Goal: Information Seeking & Learning: Learn about a topic

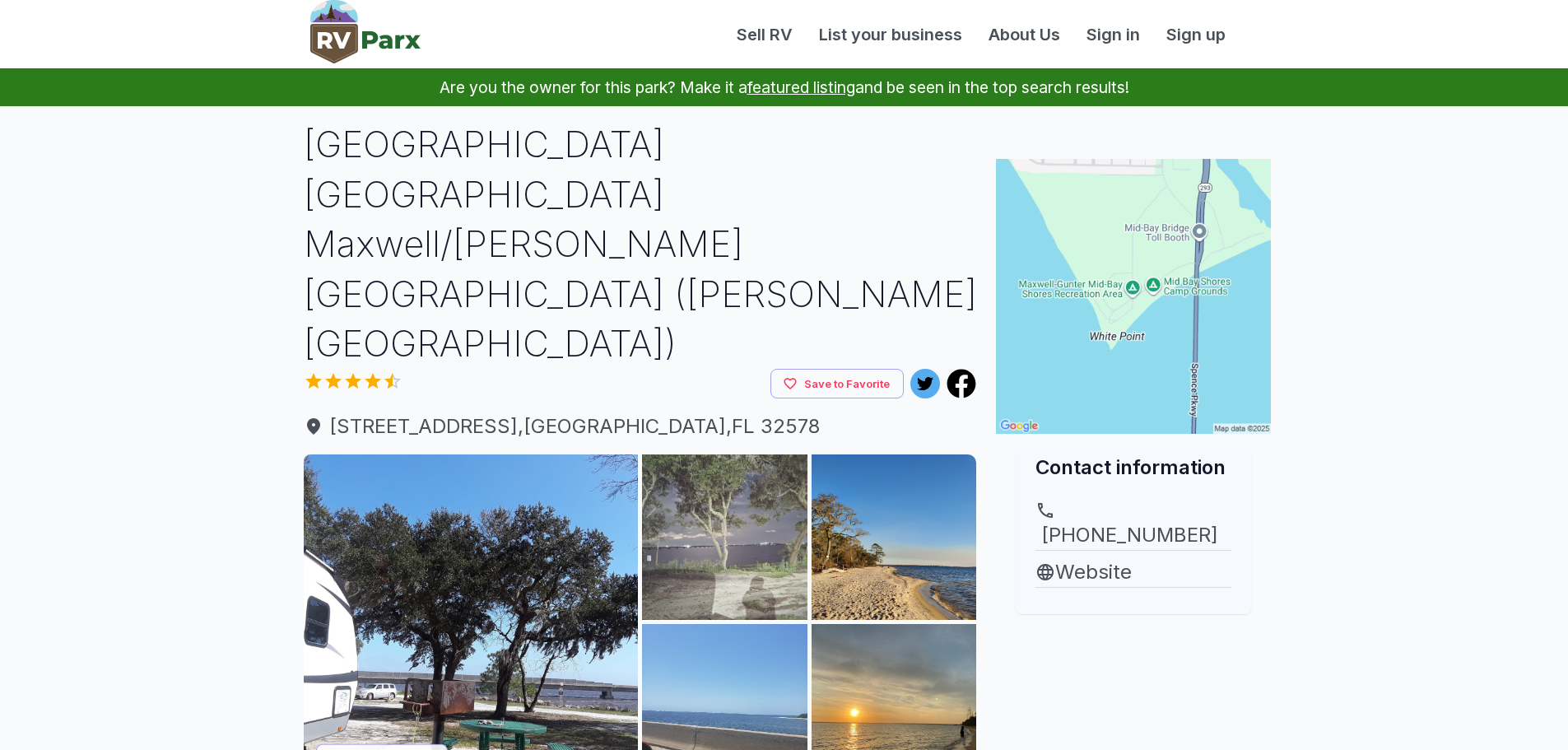
click at [689, 454] on img at bounding box center [724, 536] width 165 height 165
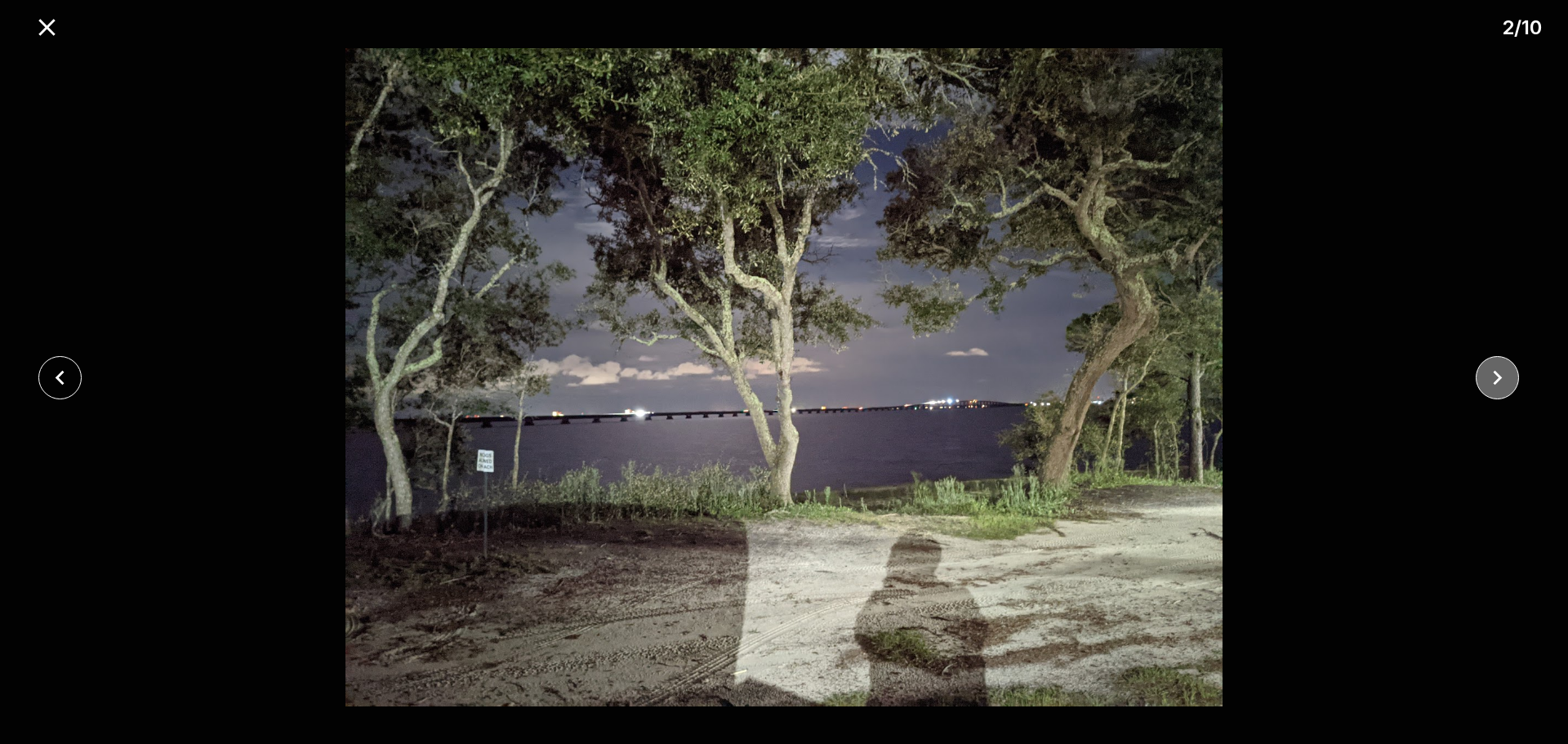
click at [1492, 393] on button "close" at bounding box center [1497, 377] width 43 height 43
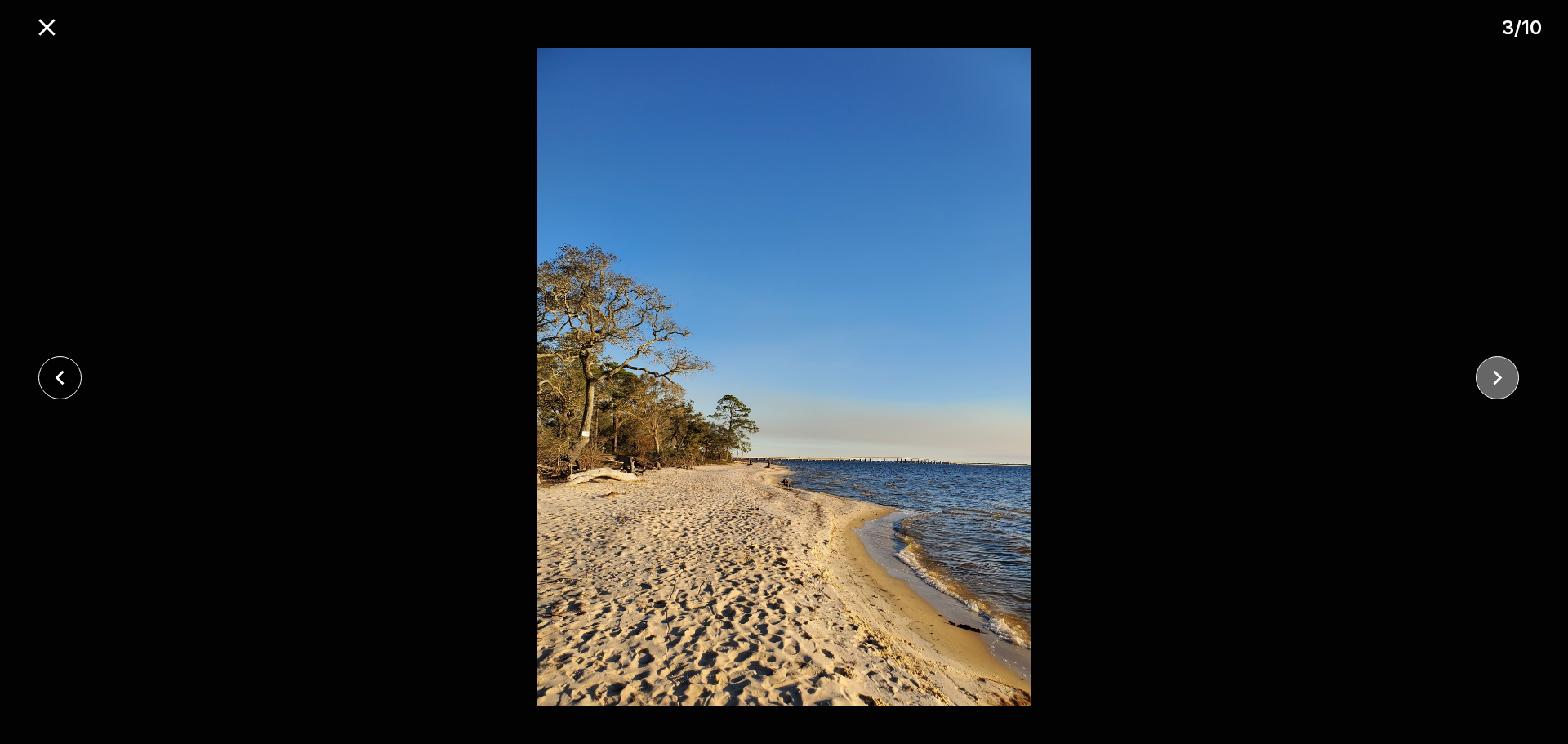
click at [1492, 387] on icon "close" at bounding box center [1497, 377] width 28 height 28
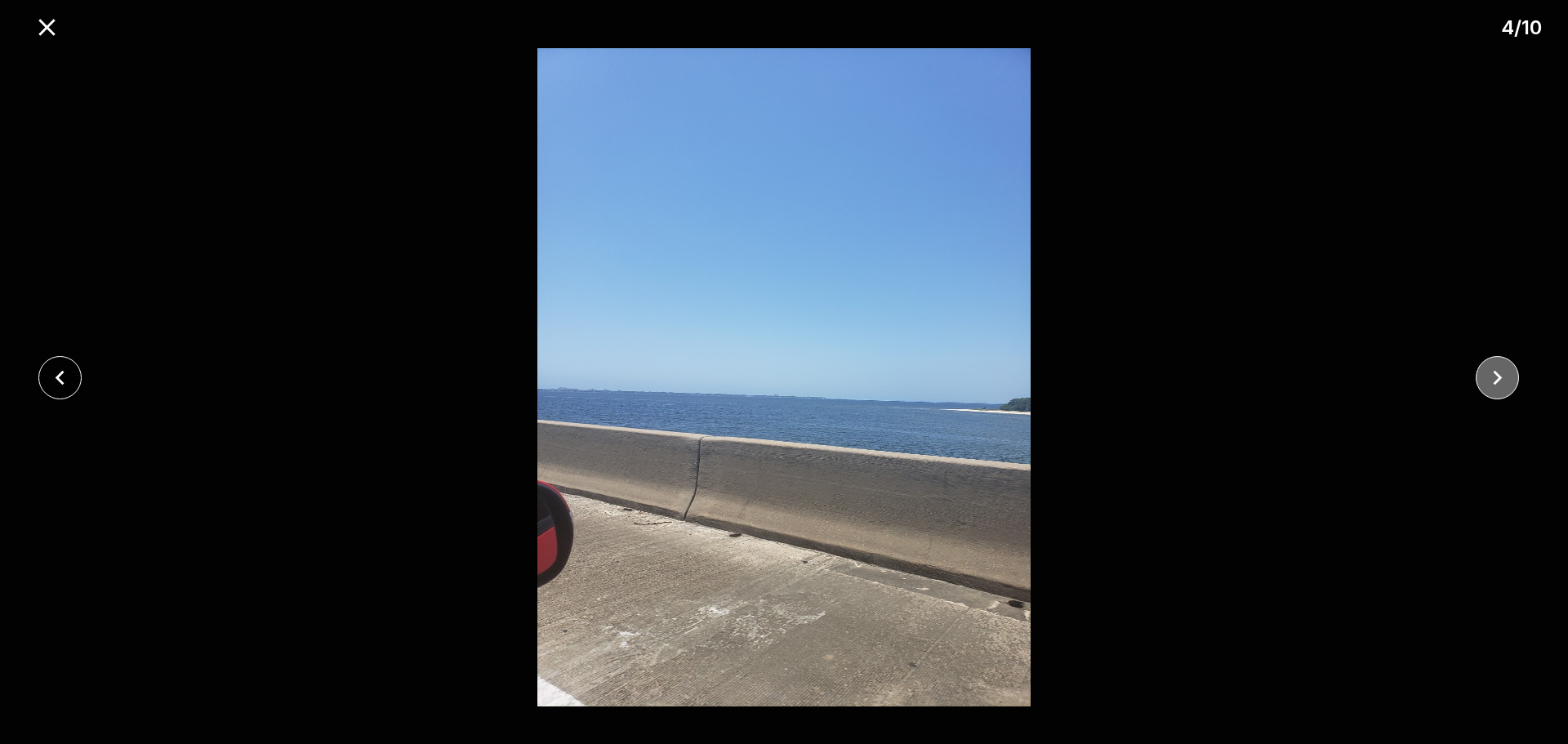
click at [1498, 385] on icon "close" at bounding box center [1497, 377] width 28 height 28
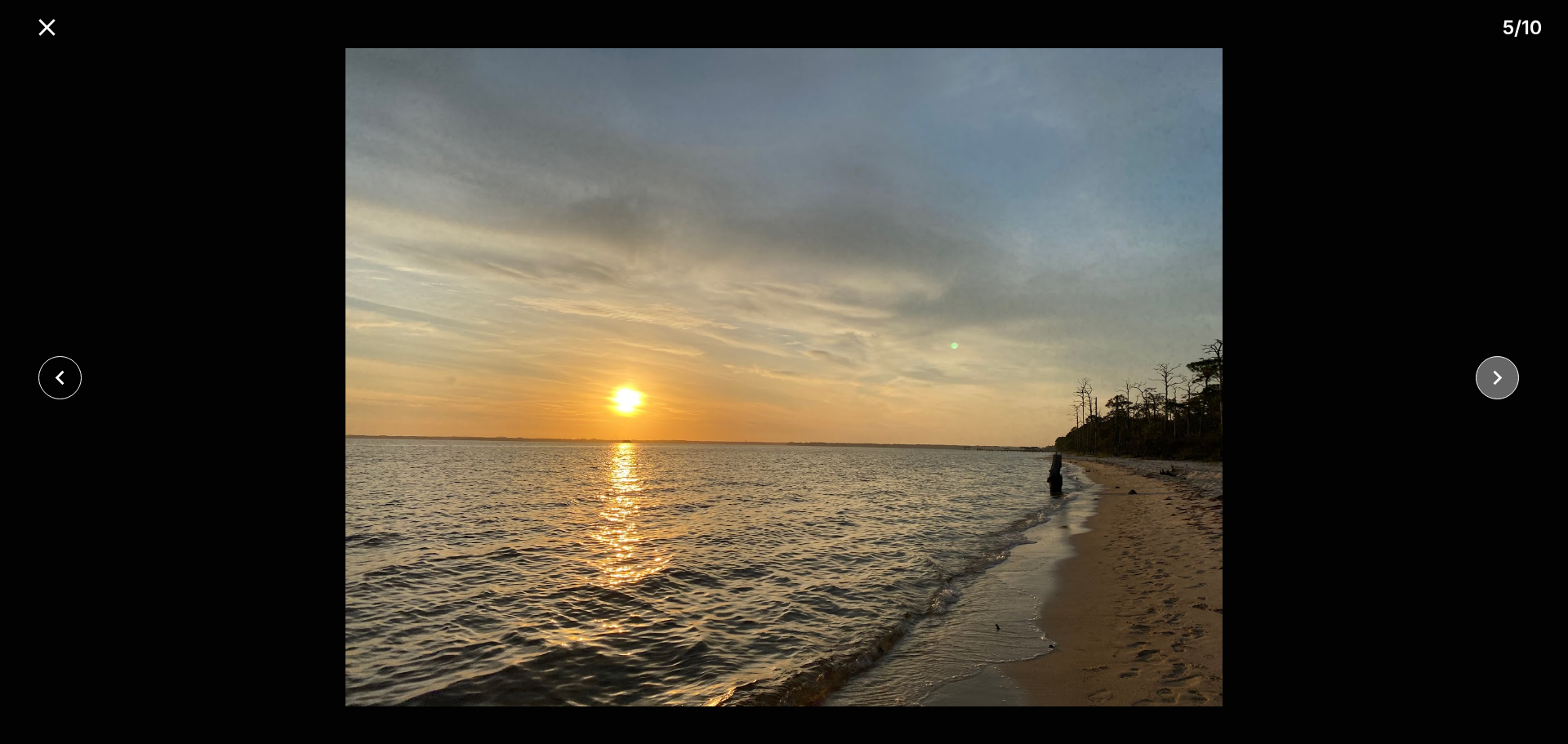
click at [1499, 385] on icon "close" at bounding box center [1497, 377] width 28 height 28
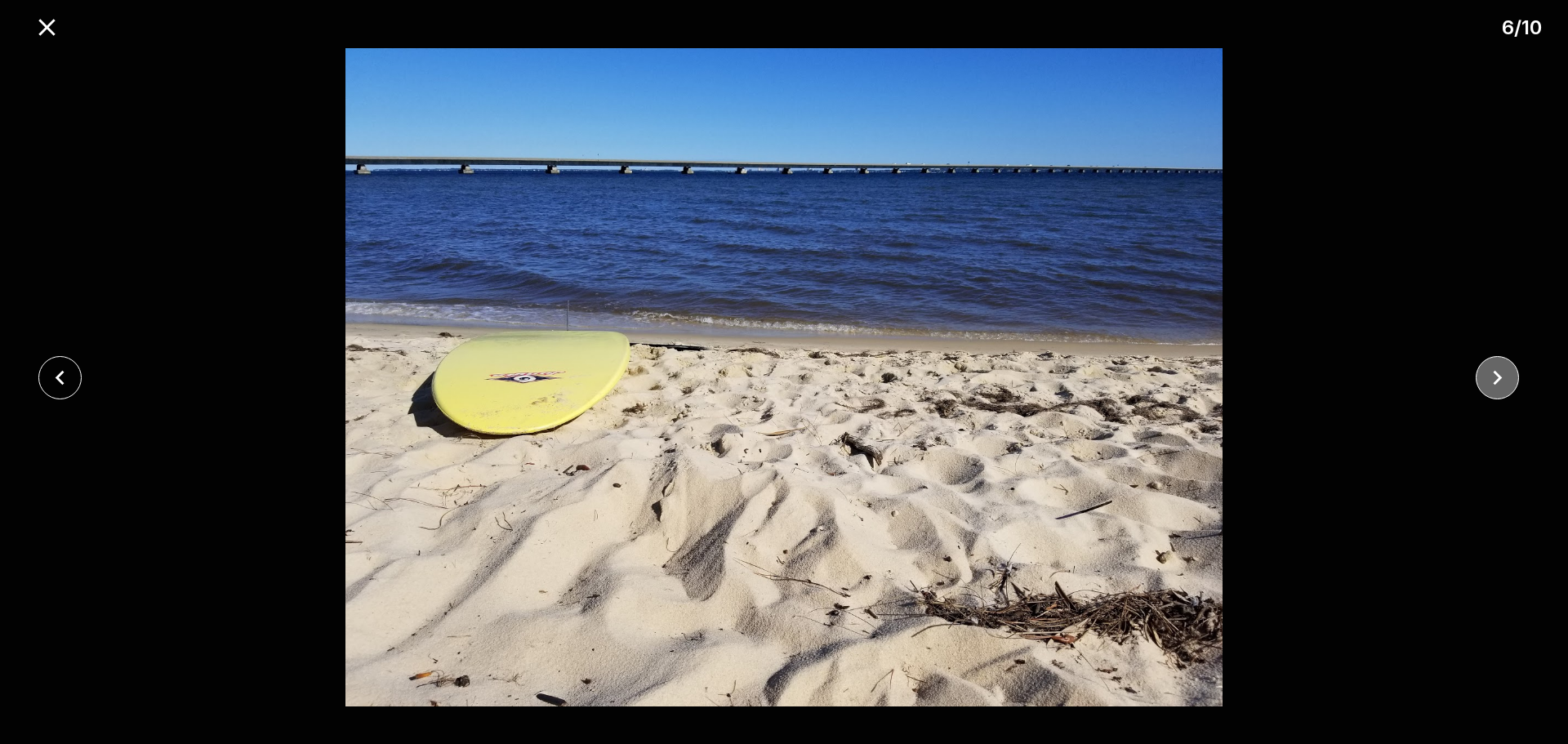
click at [1499, 385] on icon "close" at bounding box center [1497, 377] width 28 height 28
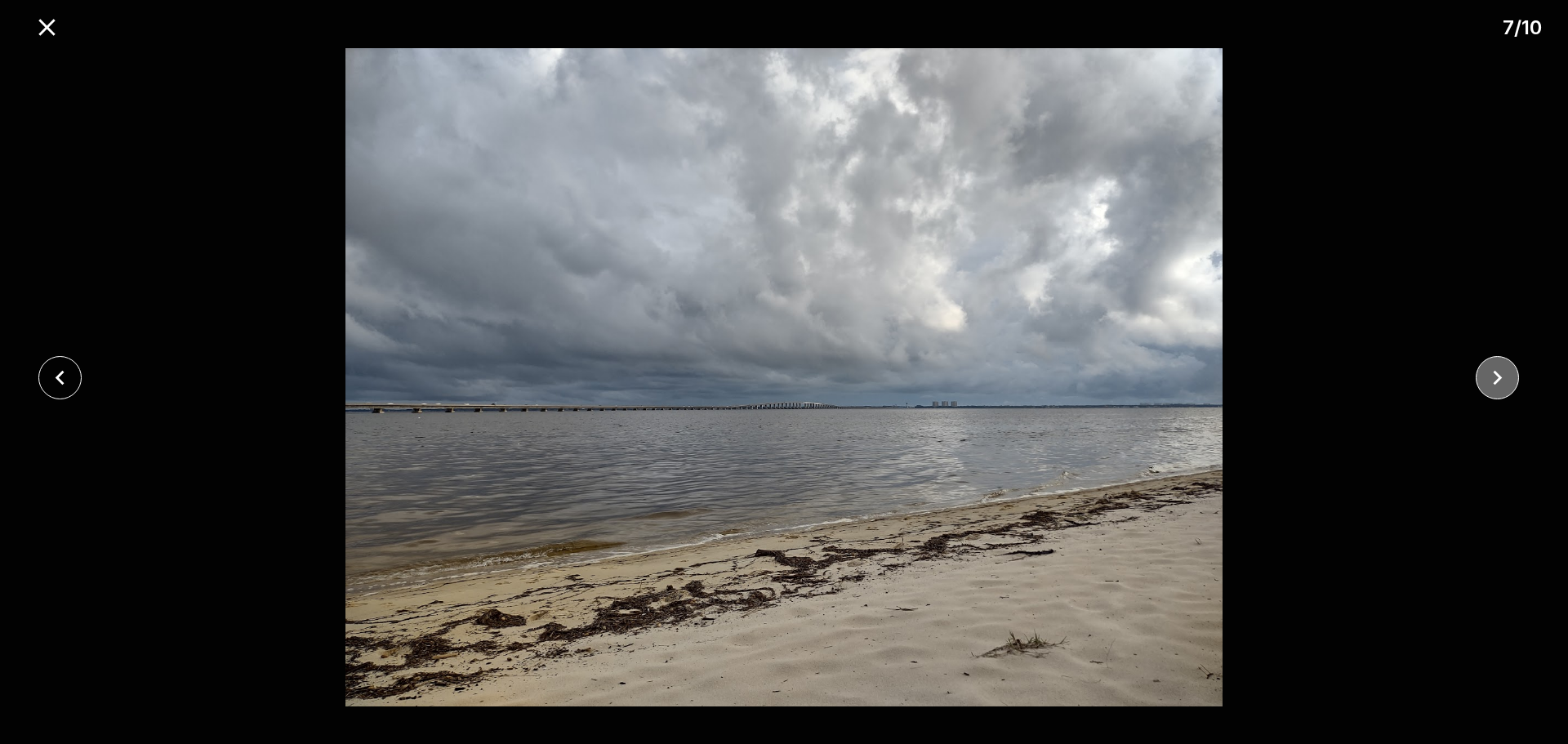
click at [1498, 383] on icon "close" at bounding box center [1497, 377] width 28 height 28
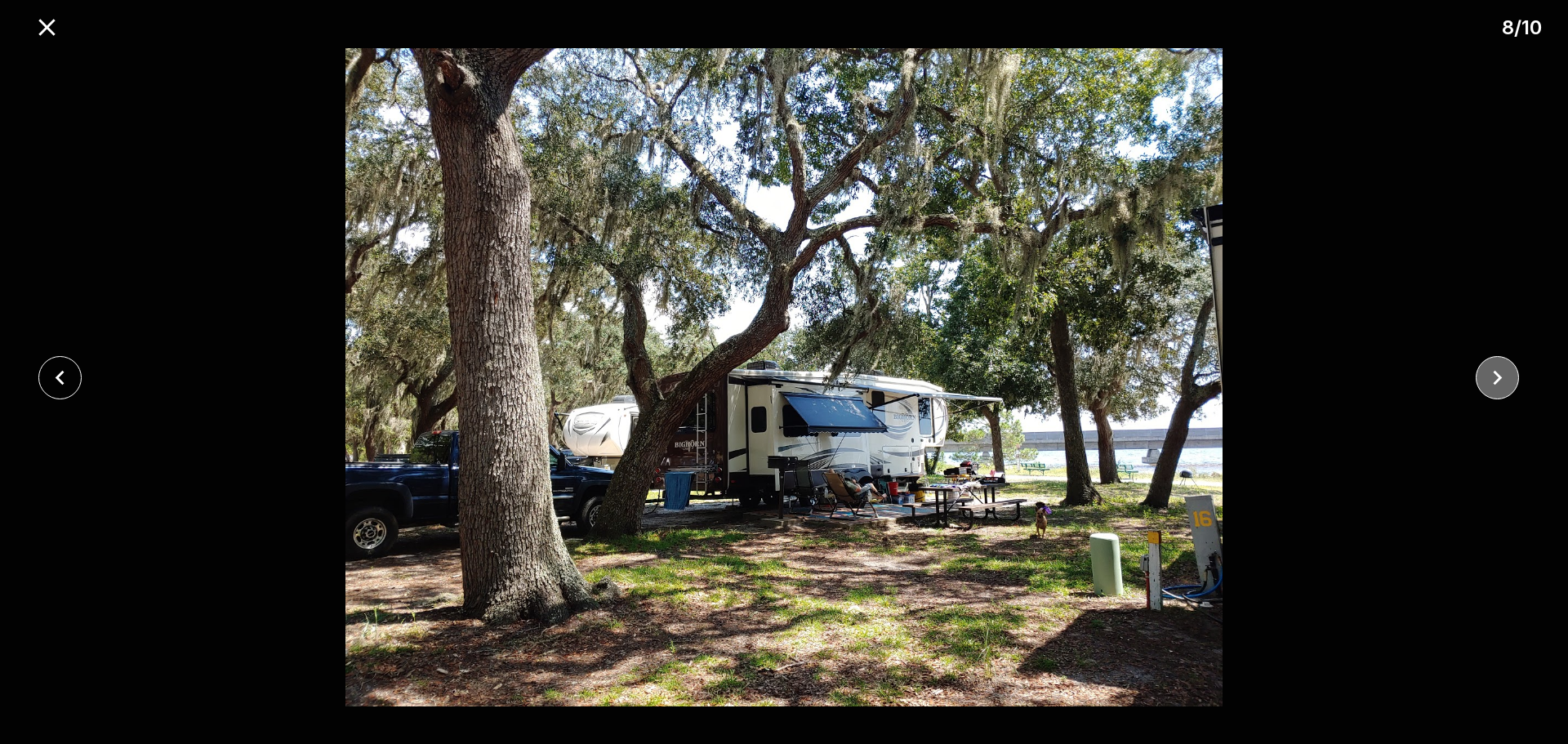
click at [1497, 383] on icon "close" at bounding box center [1497, 377] width 28 height 28
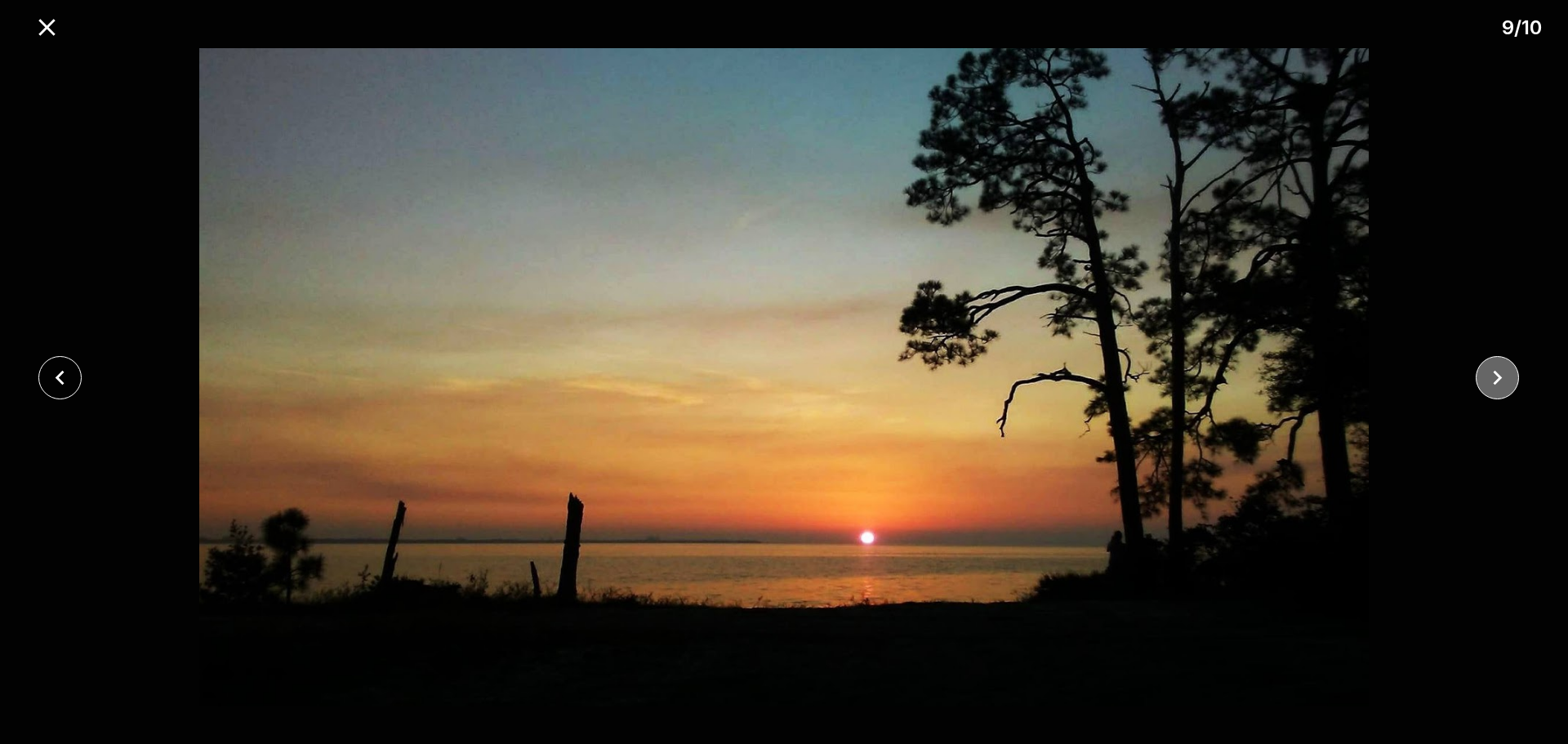
click at [1497, 383] on icon "close" at bounding box center [1497, 377] width 28 height 28
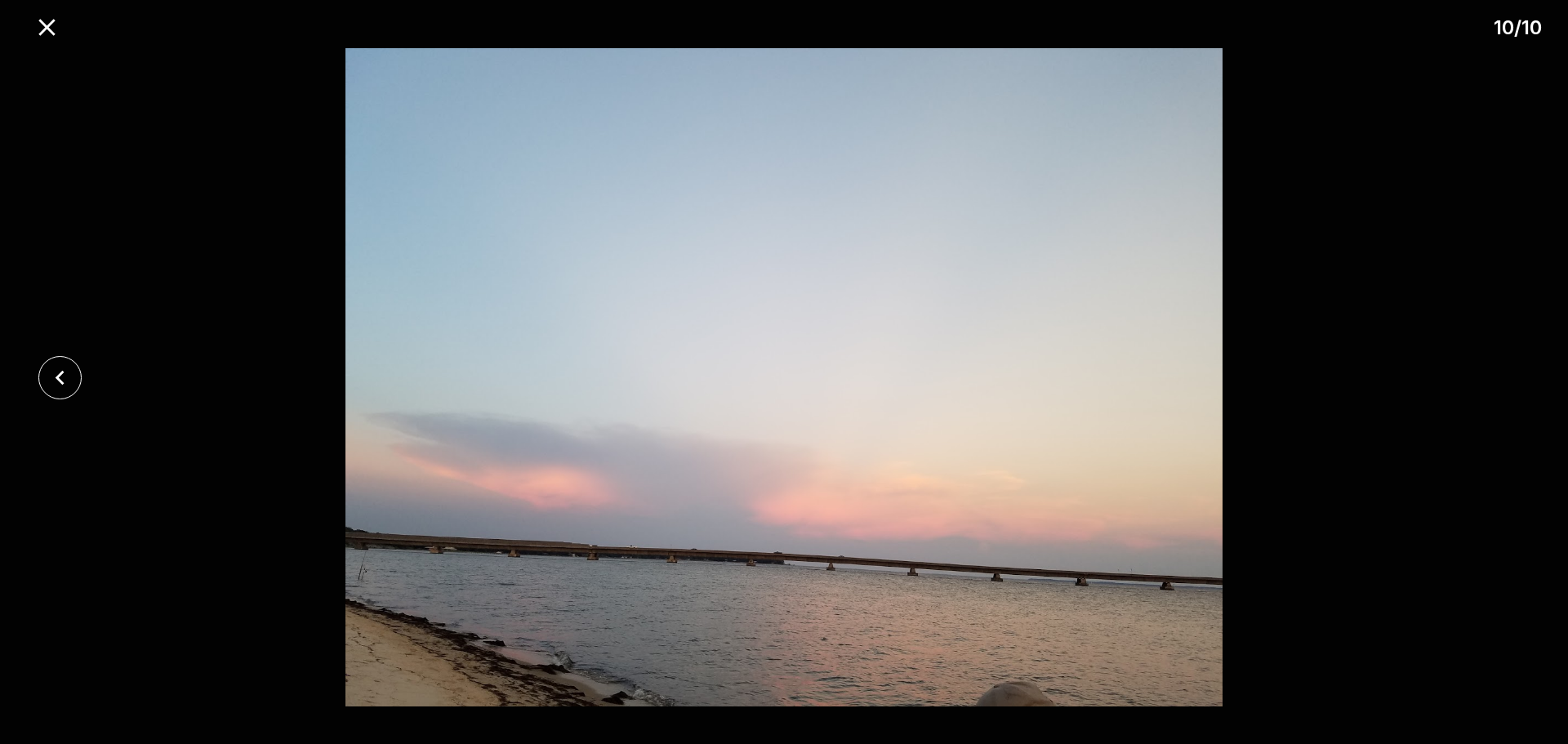
click at [1497, 383] on div at bounding box center [784, 377] width 1568 height 658
click at [56, 31] on icon "close" at bounding box center [47, 27] width 28 height 28
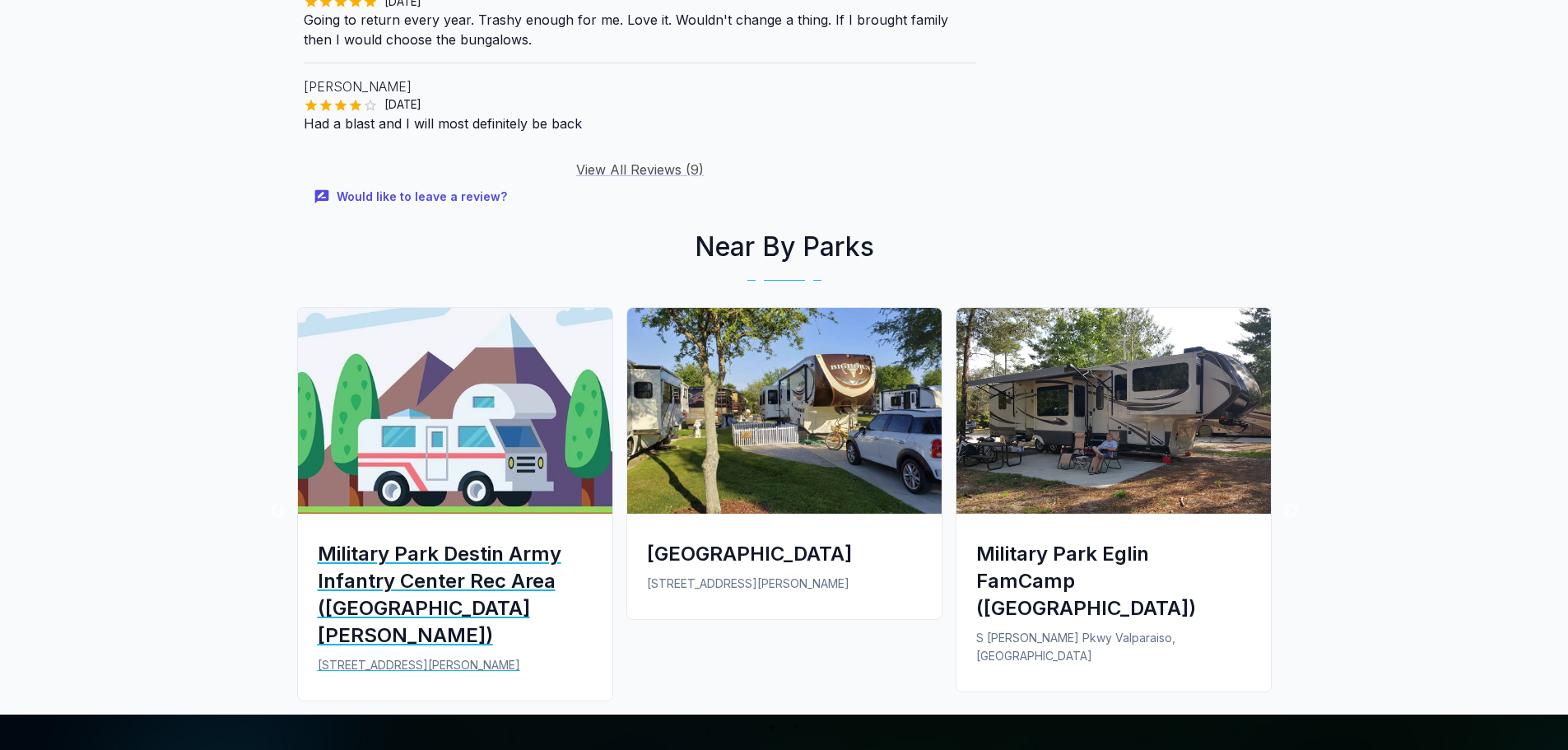
scroll to position [2139, 0]
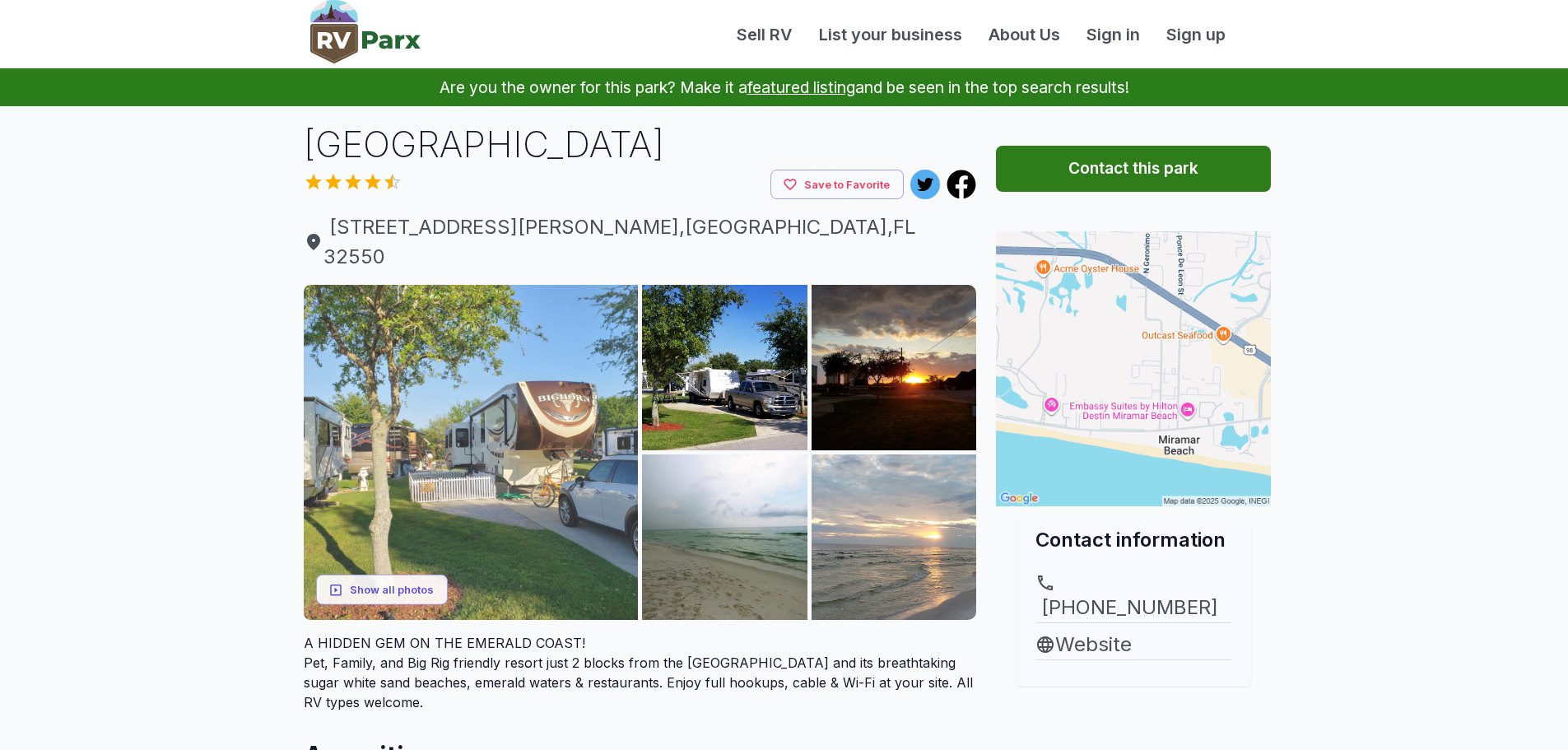
click at [599, 460] on img at bounding box center [471, 452] width 335 height 335
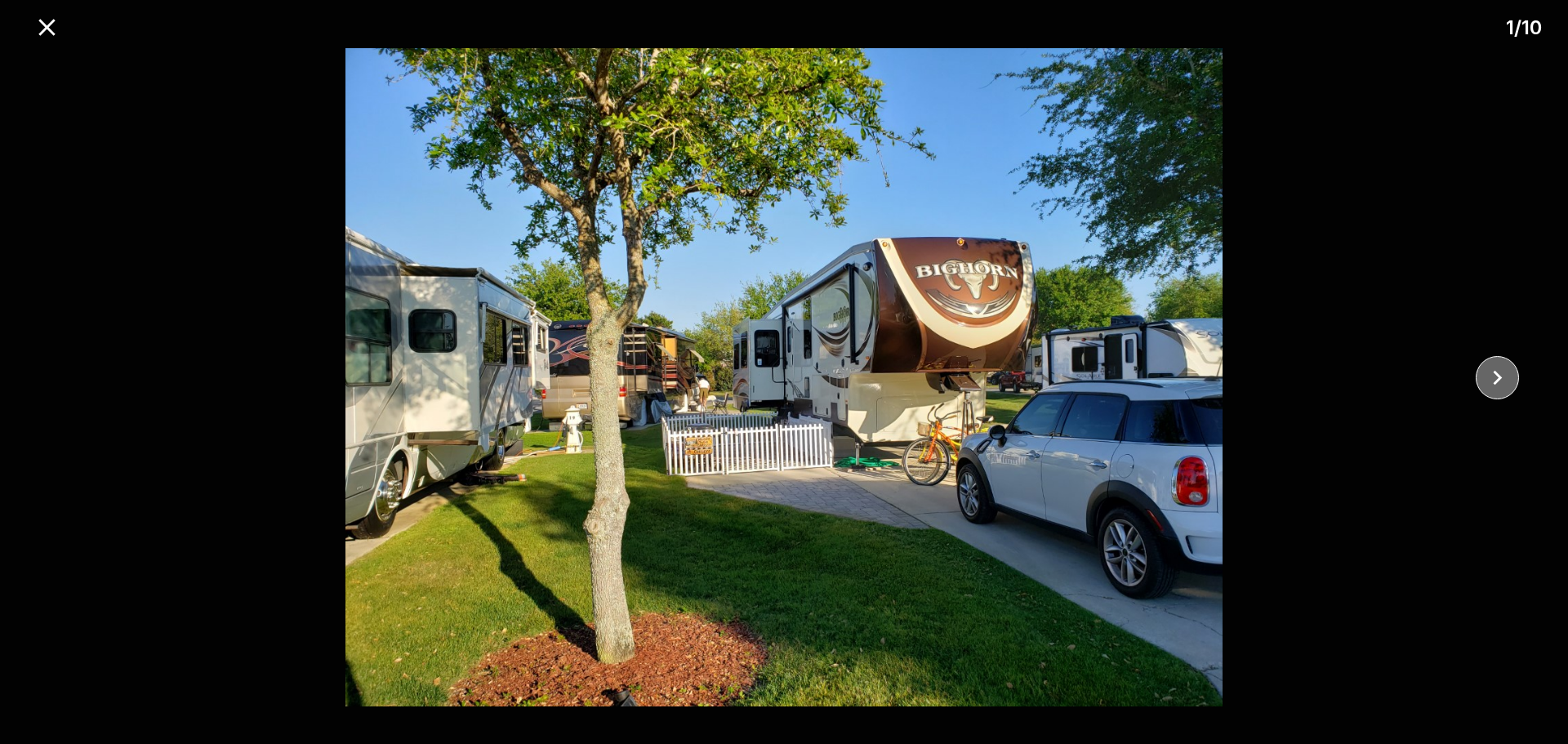
click at [1481, 373] on button "close" at bounding box center [1497, 377] width 43 height 43
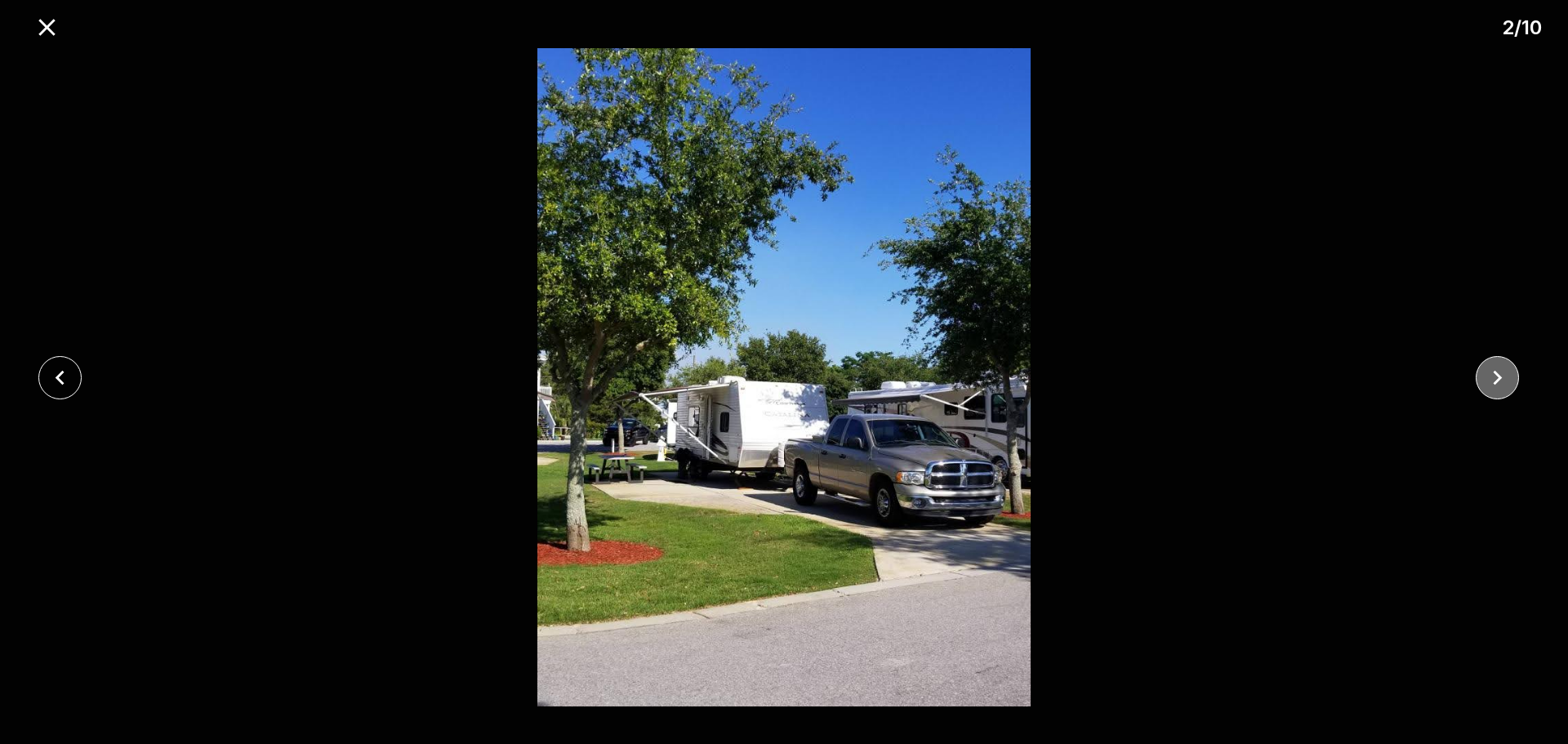
click at [1487, 373] on icon "close" at bounding box center [1497, 377] width 28 height 28
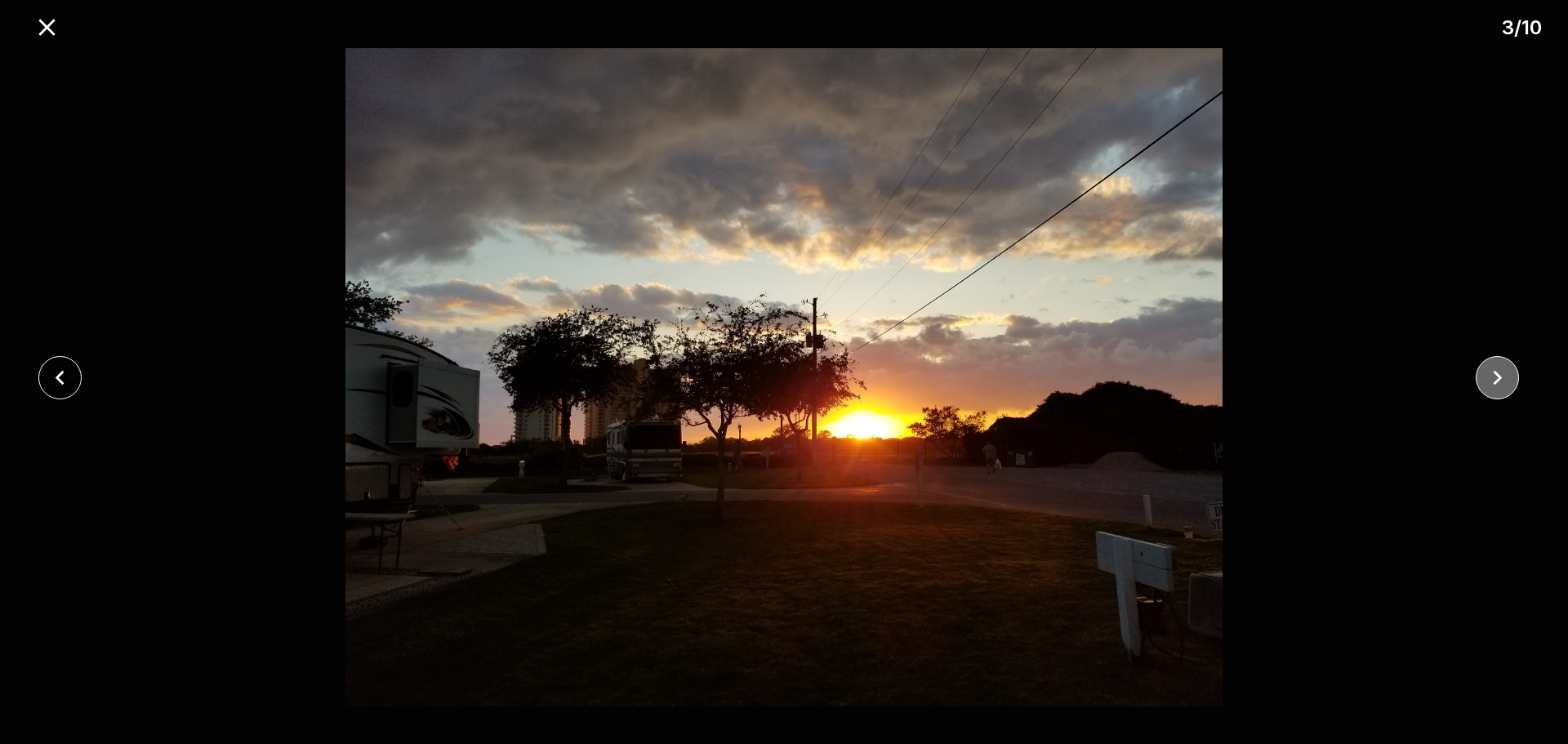
click at [1497, 373] on icon "close" at bounding box center [1498, 377] width 9 height 15
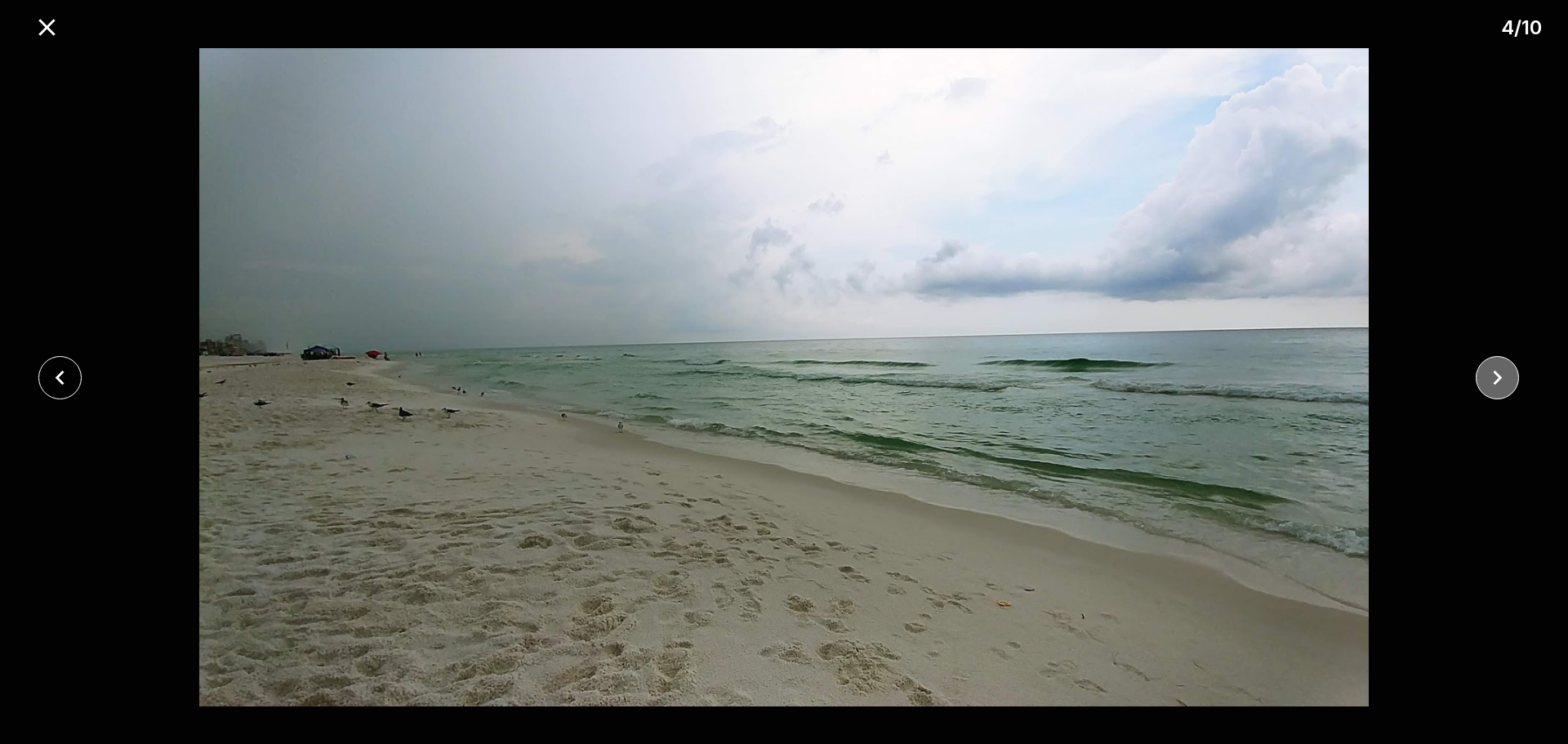
click at [1496, 373] on icon "close" at bounding box center [1498, 377] width 9 height 15
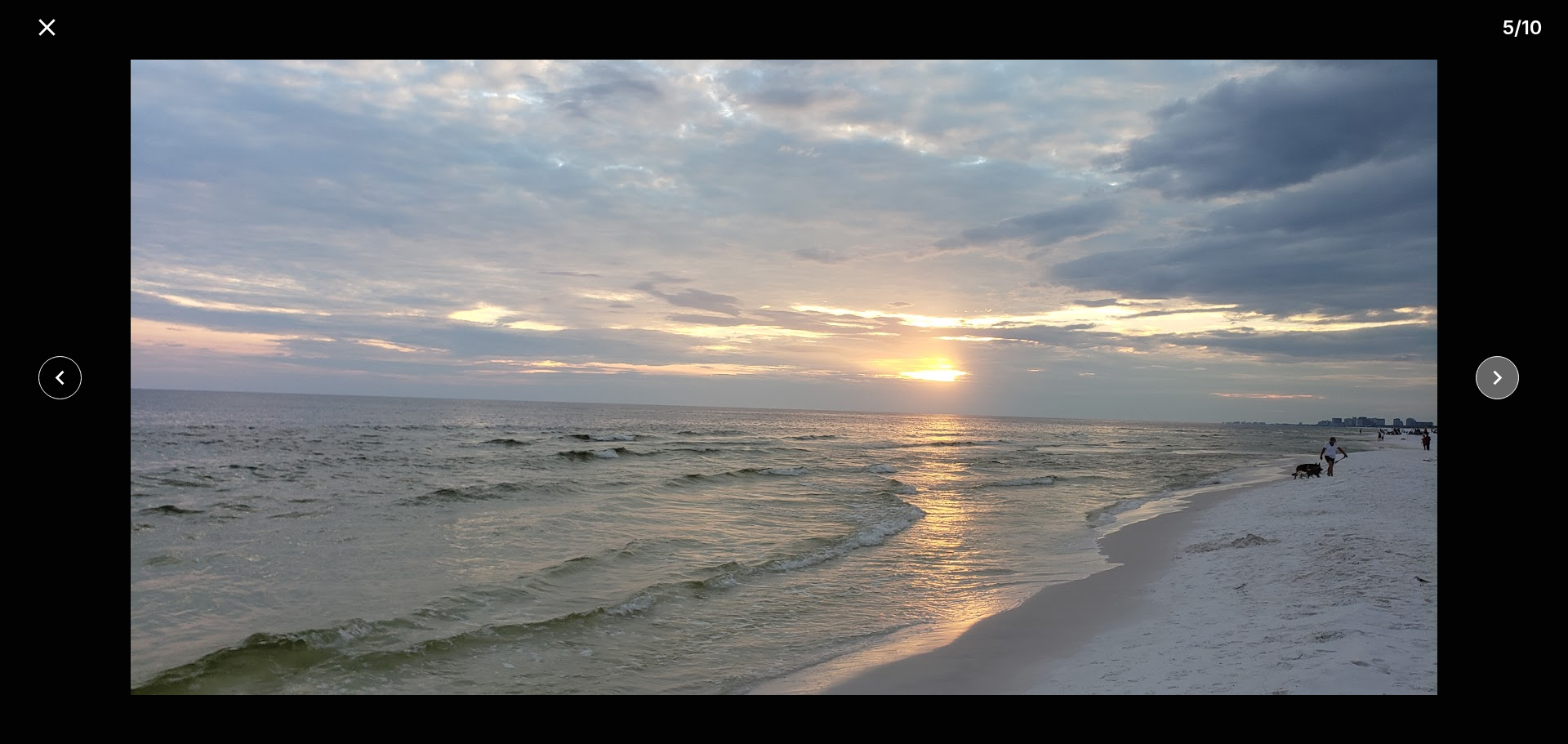
click at [1496, 373] on icon "close" at bounding box center [1498, 377] width 9 height 15
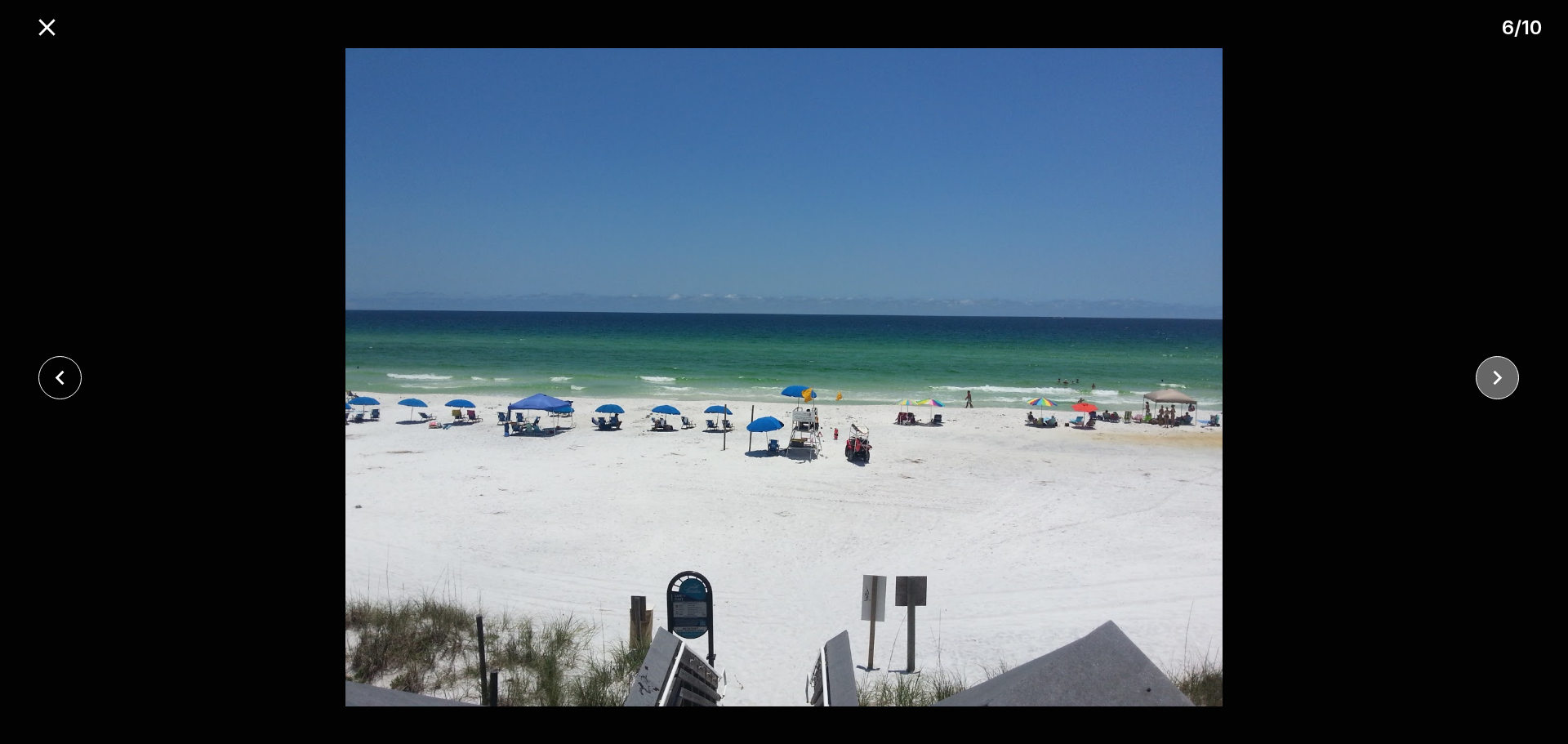
click at [1496, 372] on icon "close" at bounding box center [1498, 377] width 9 height 15
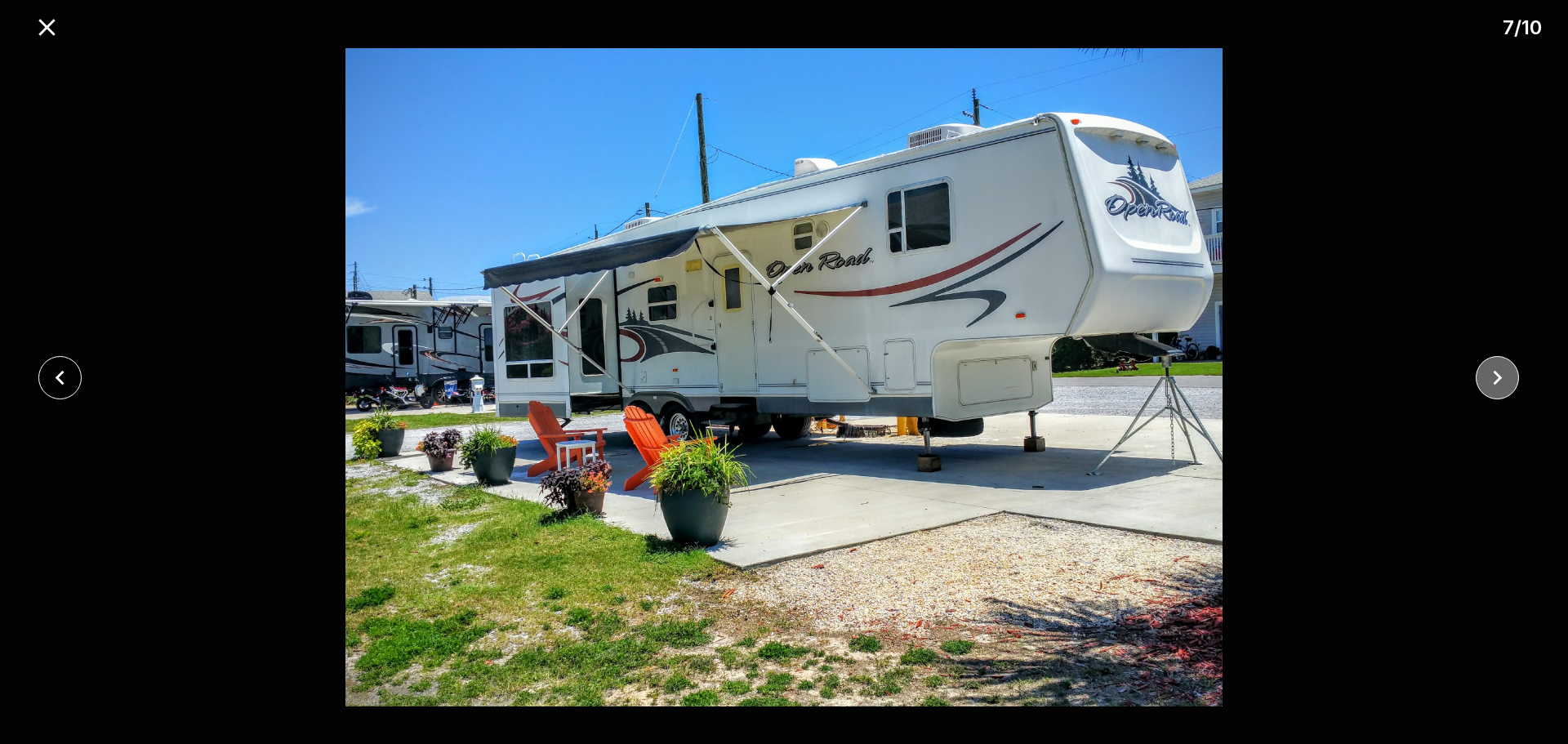
click at [1496, 372] on icon "close" at bounding box center [1498, 377] width 9 height 15
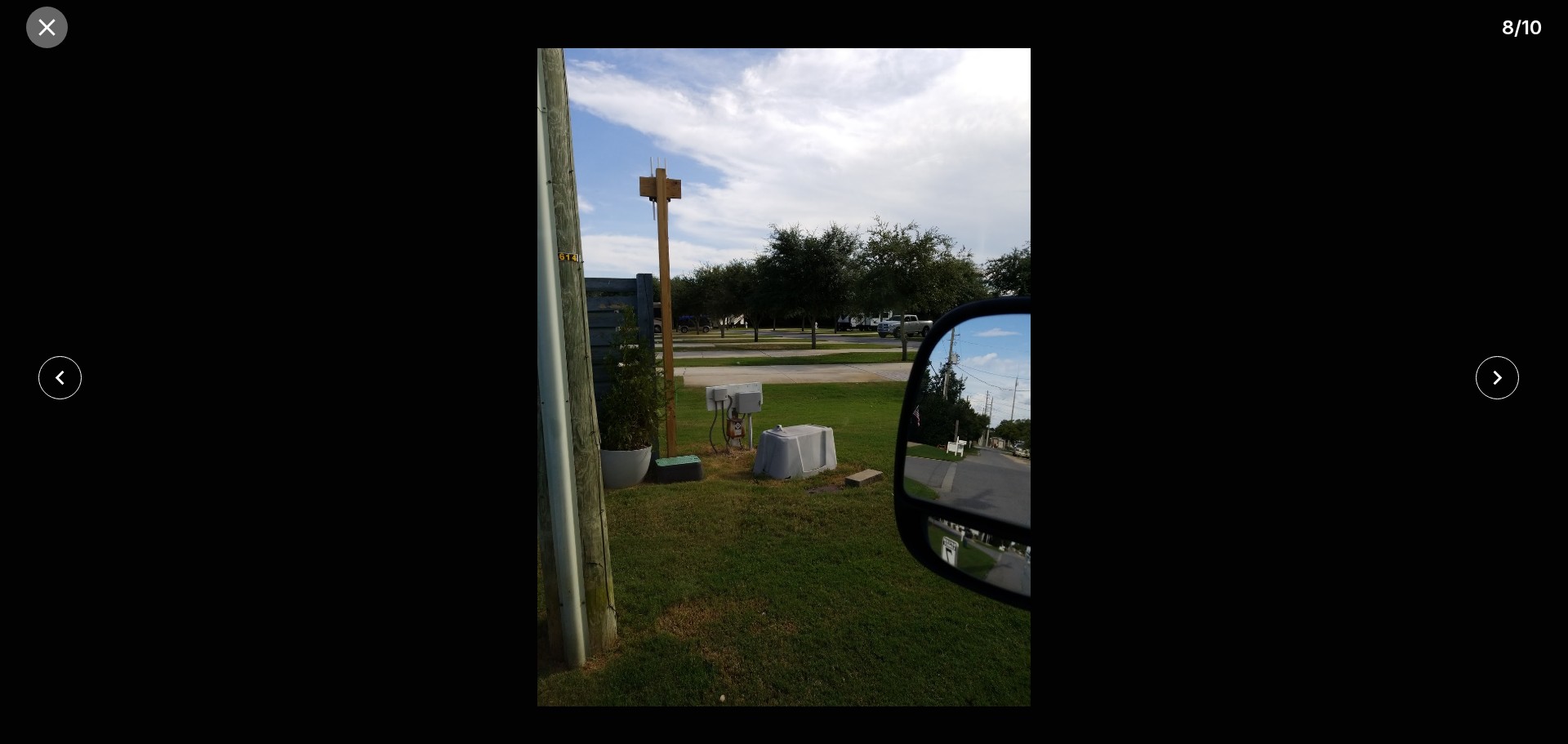
click at [49, 16] on icon "close" at bounding box center [47, 27] width 28 height 28
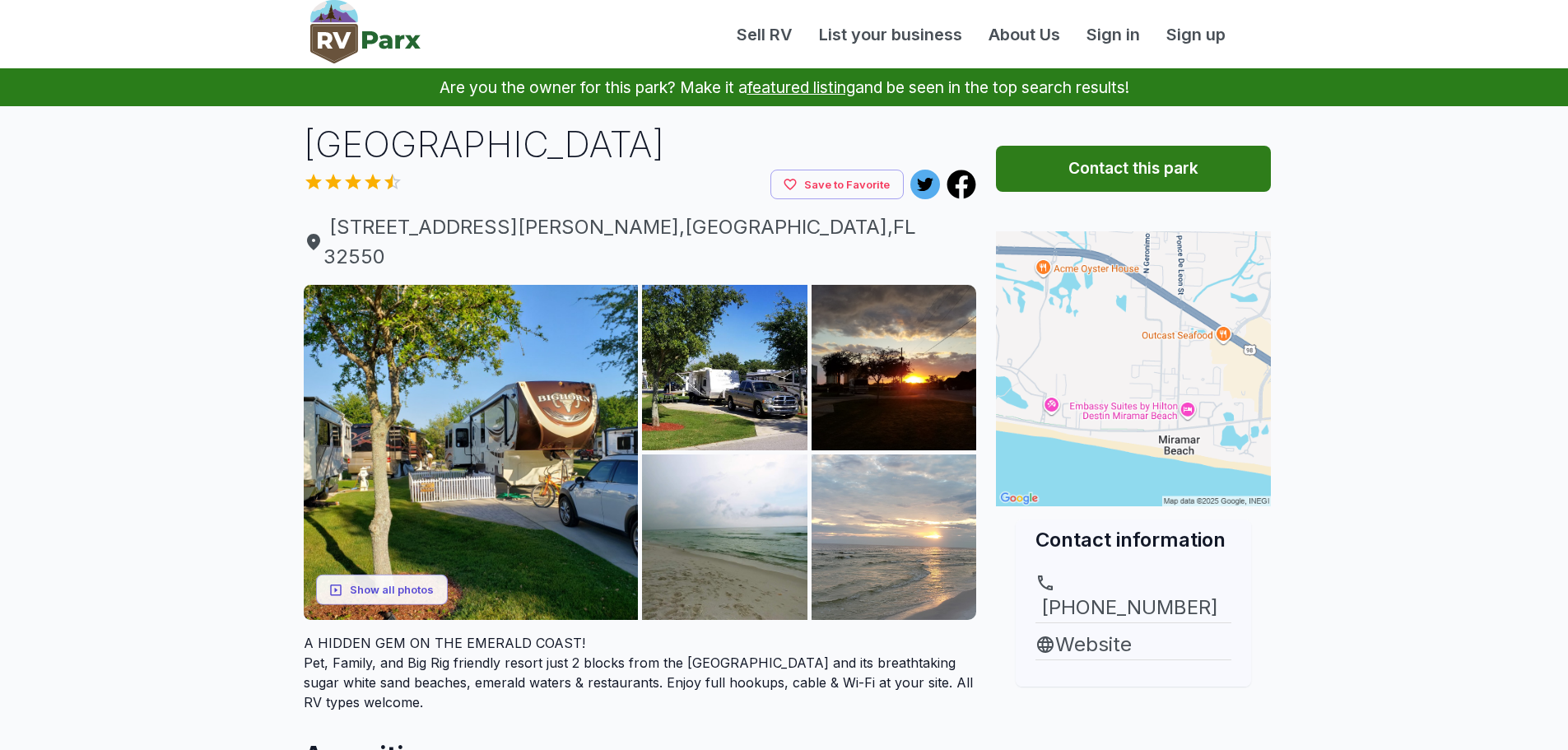
click at [441, 141] on h1 "[GEOGRAPHIC_DATA]" at bounding box center [640, 144] width 674 height 50
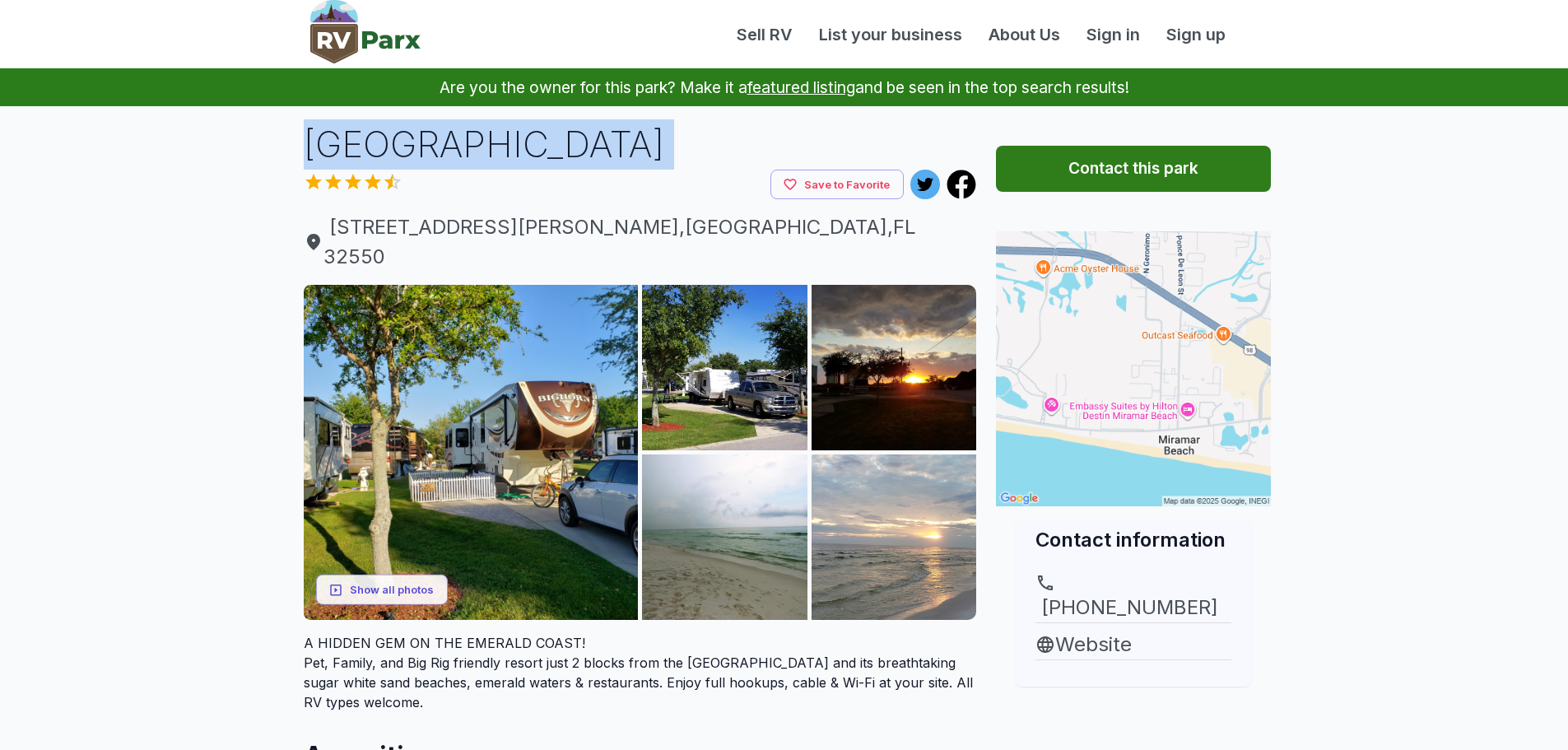
click at [442, 141] on h1 "[GEOGRAPHIC_DATA]" at bounding box center [640, 144] width 674 height 50
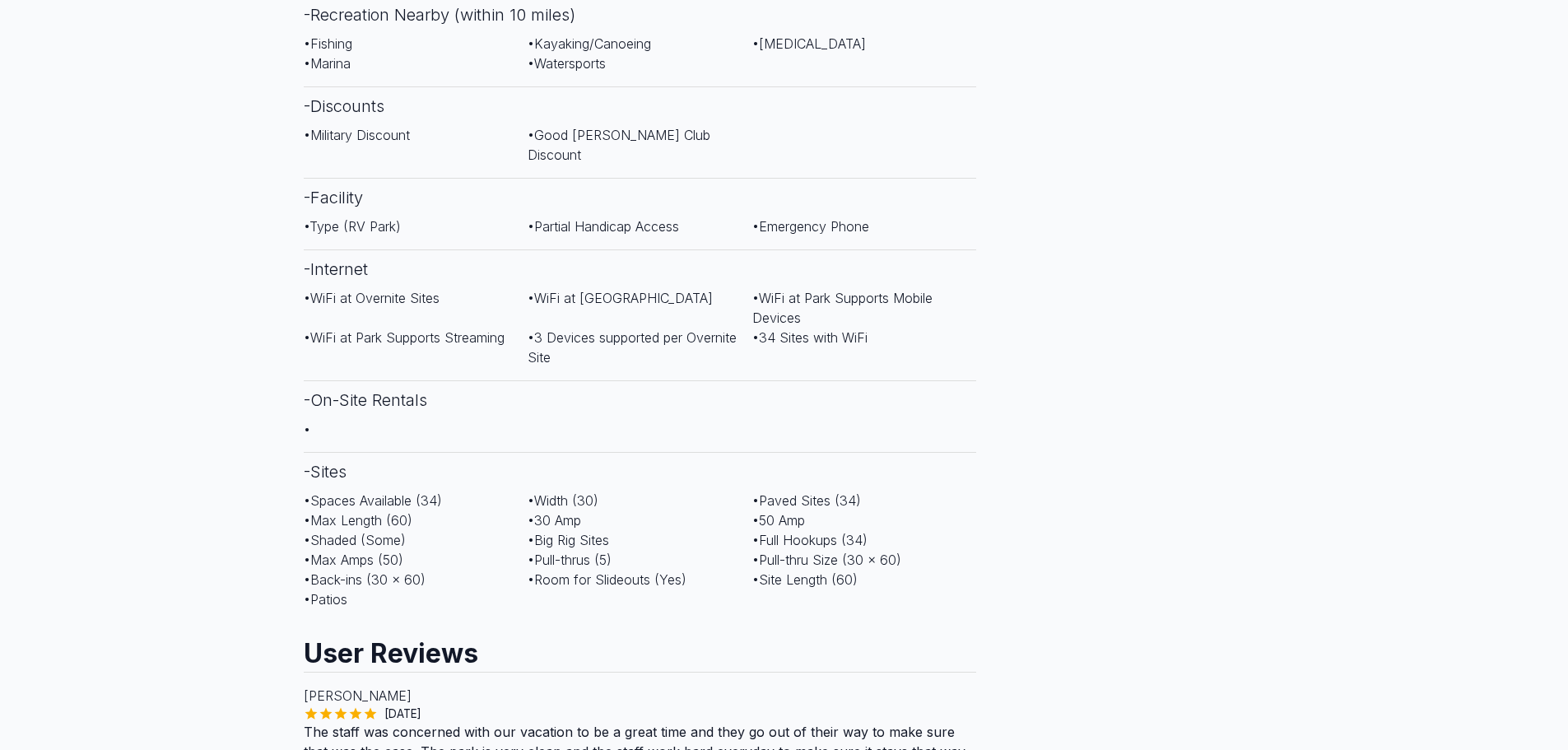
scroll to position [987, 0]
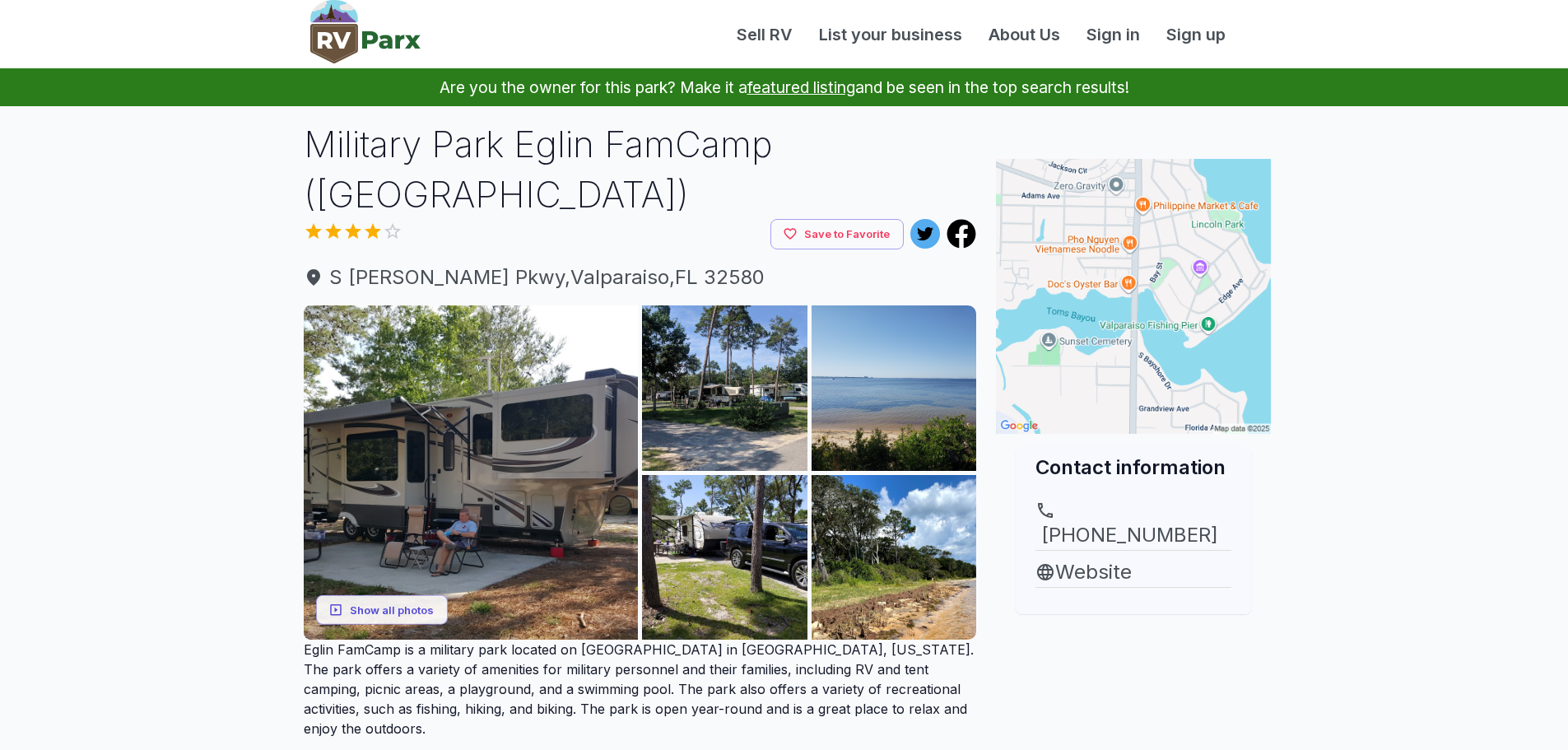
click at [597, 146] on h1 "Military Park Eglin FamCamp ([GEOGRAPHIC_DATA])" at bounding box center [640, 169] width 674 height 100
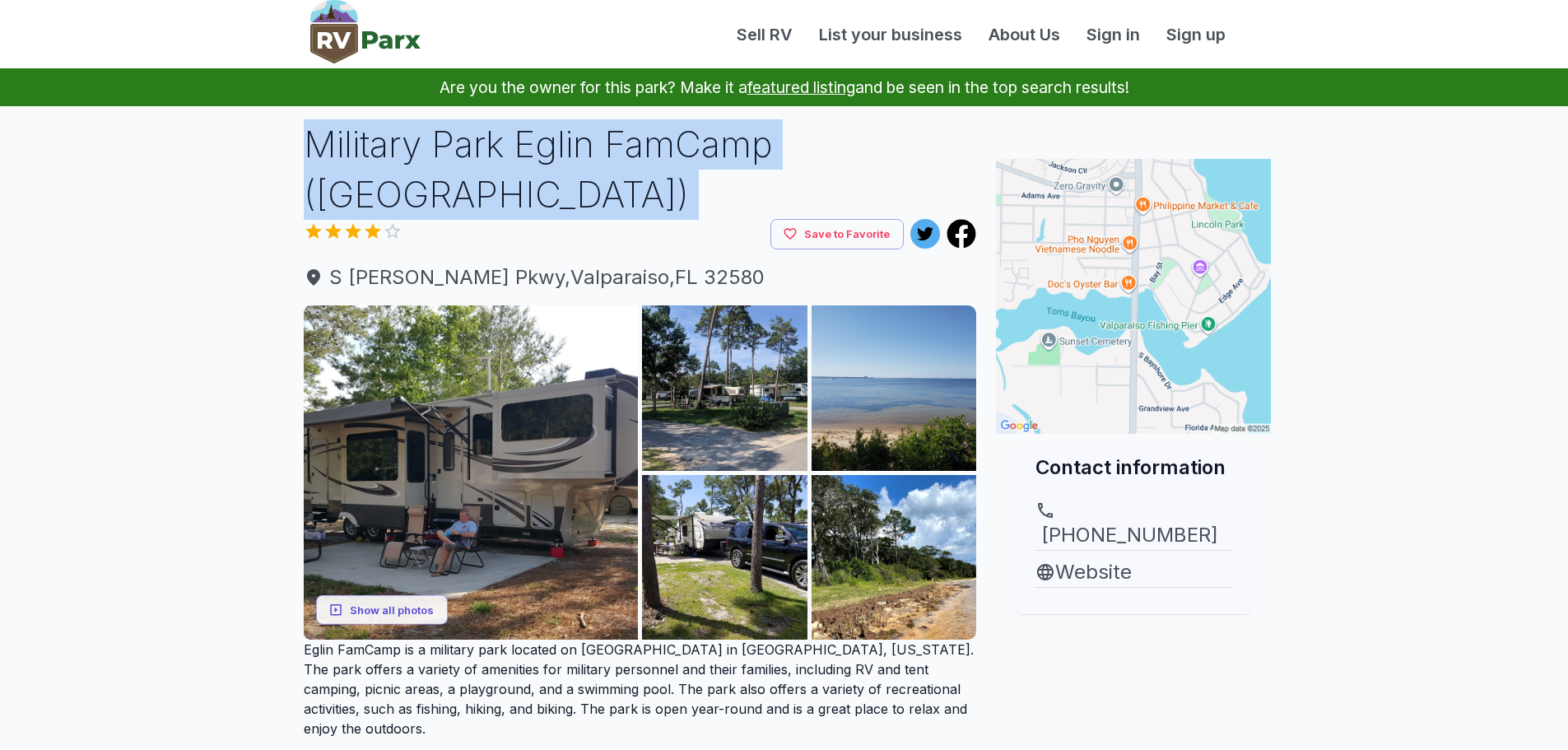
click at [597, 146] on h1 "Military Park Eglin FamCamp ([GEOGRAPHIC_DATA])" at bounding box center [640, 169] width 674 height 100
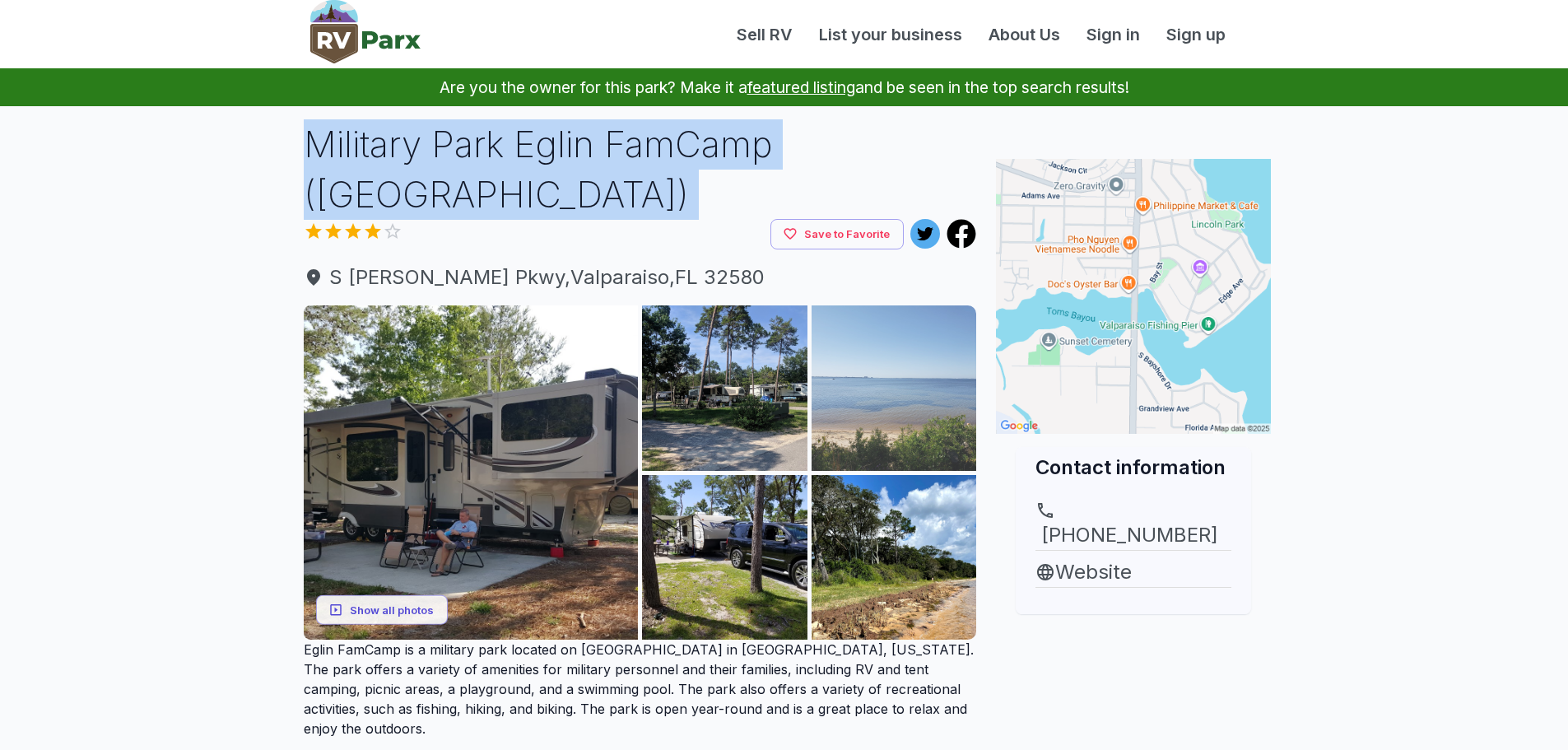
click at [864, 327] on img at bounding box center [893, 387] width 165 height 165
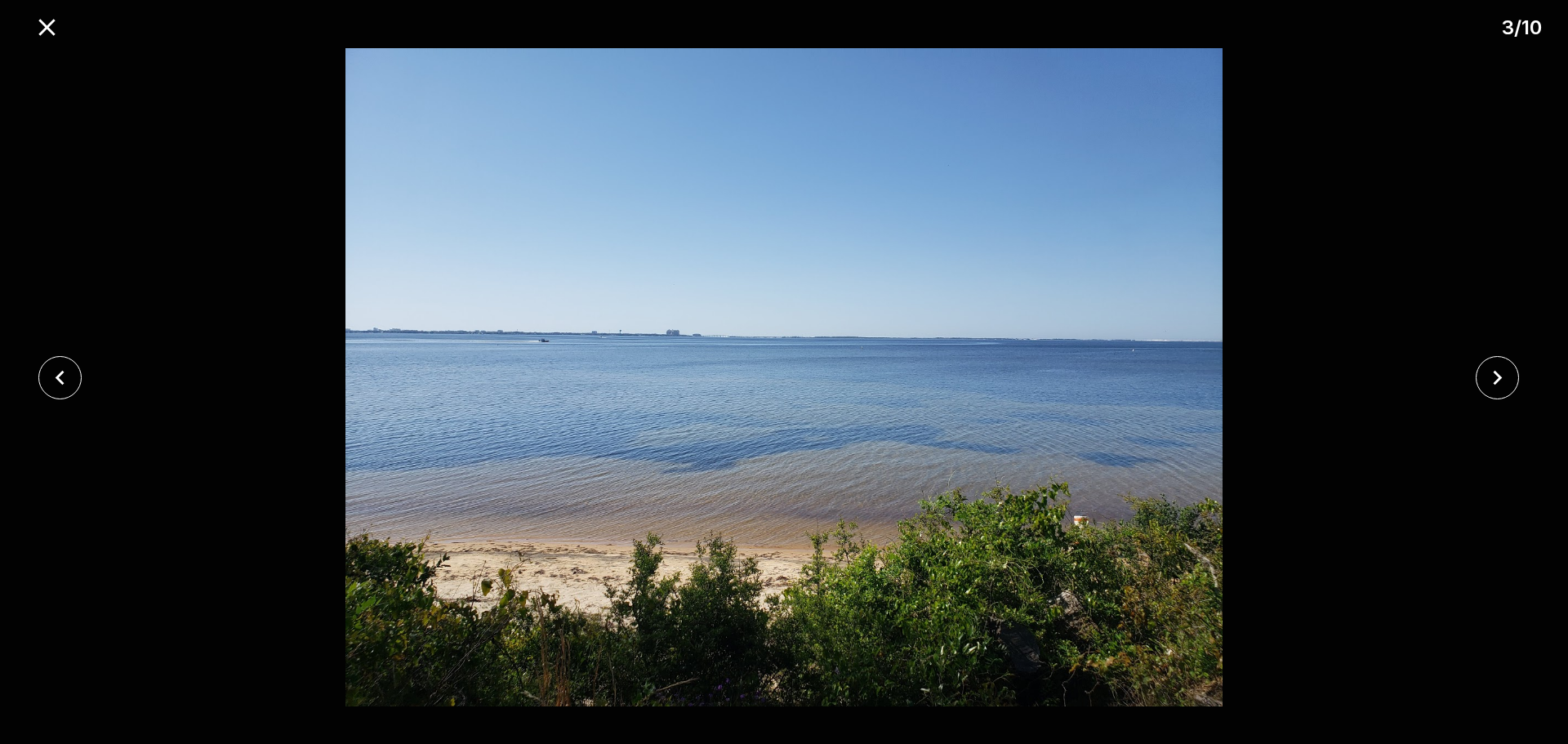
click at [1534, 384] on div at bounding box center [1502, 377] width 131 height 43
click at [1481, 379] on button "close" at bounding box center [1497, 377] width 43 height 43
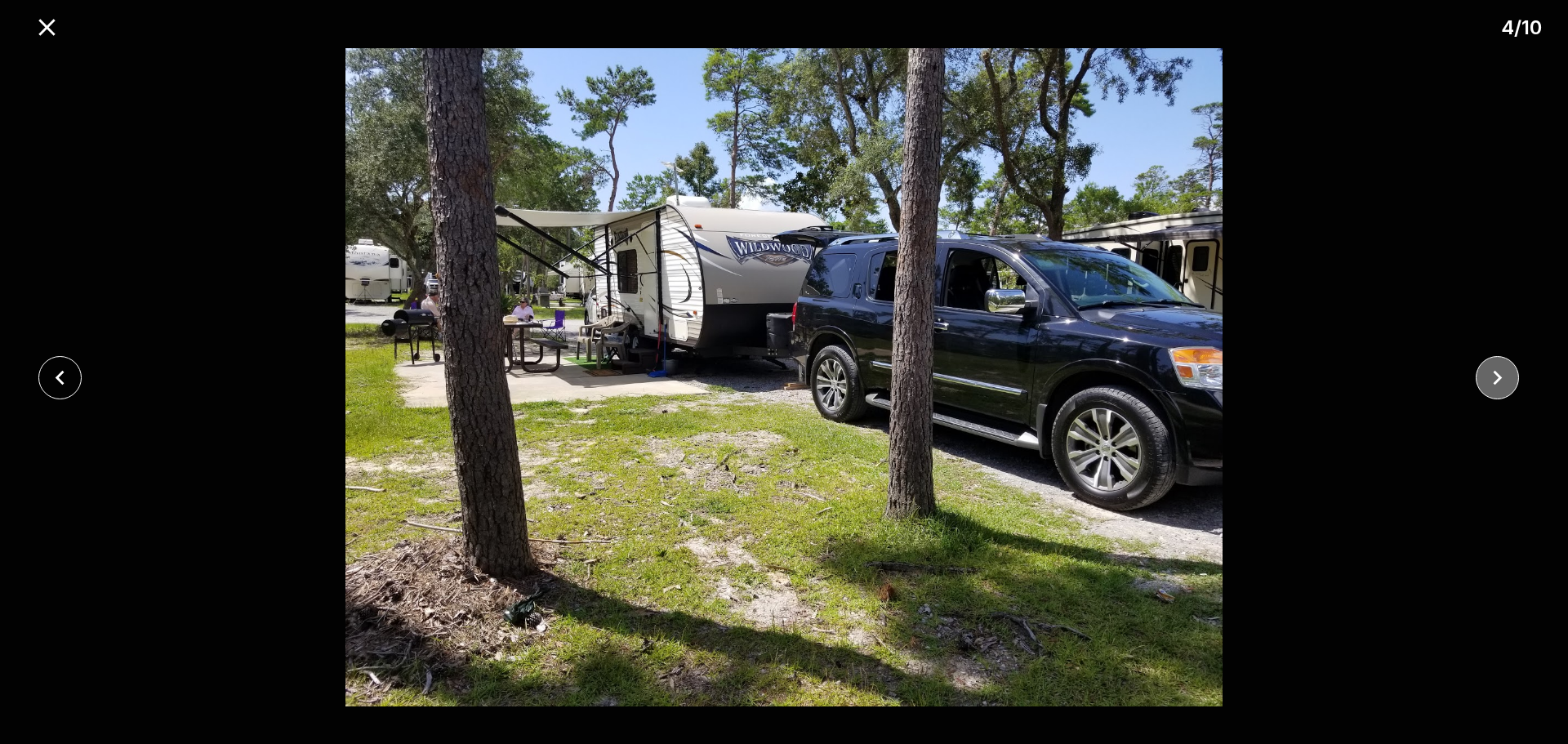
click at [1483, 378] on icon "close" at bounding box center [1497, 377] width 28 height 28
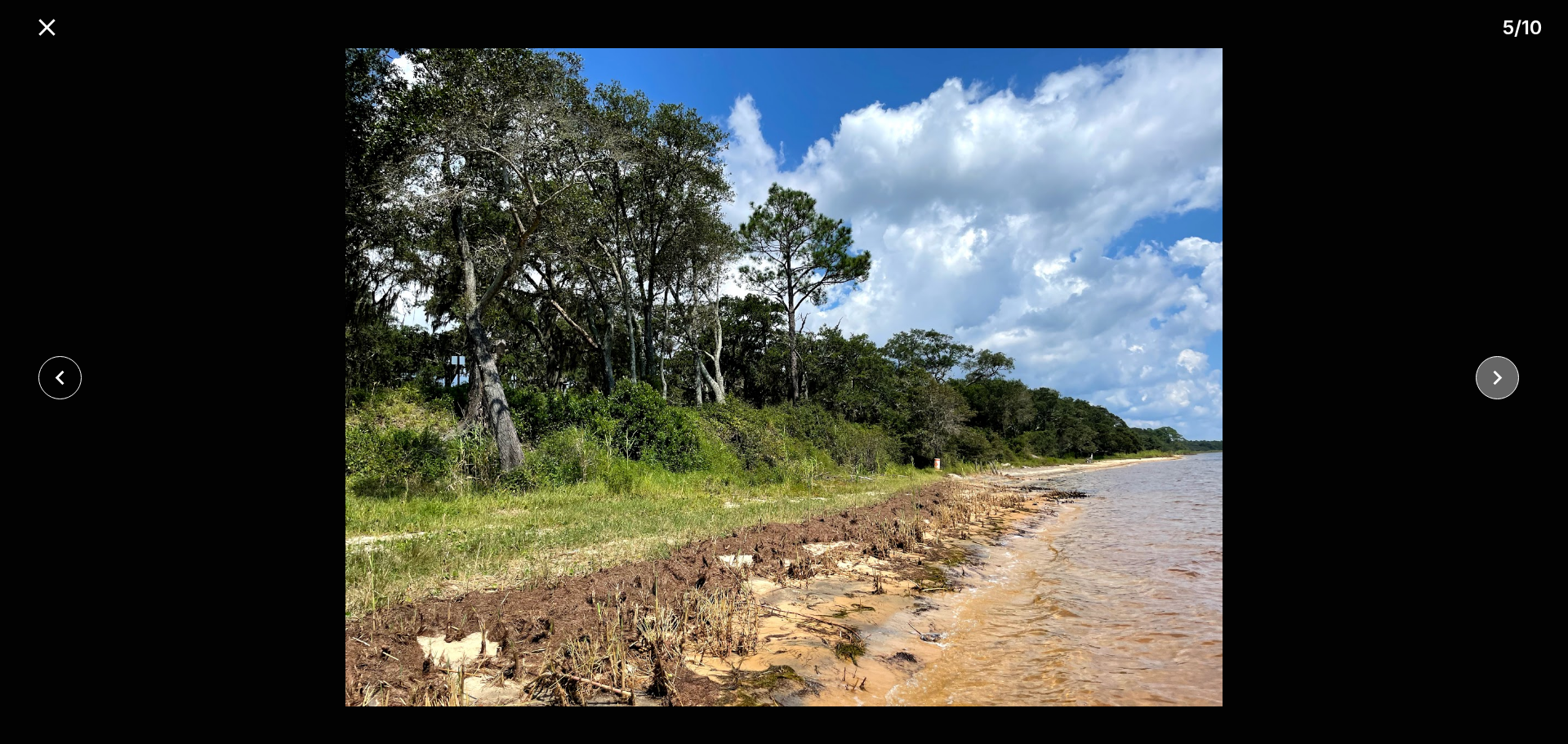
click at [1486, 378] on icon "close" at bounding box center [1497, 377] width 28 height 28
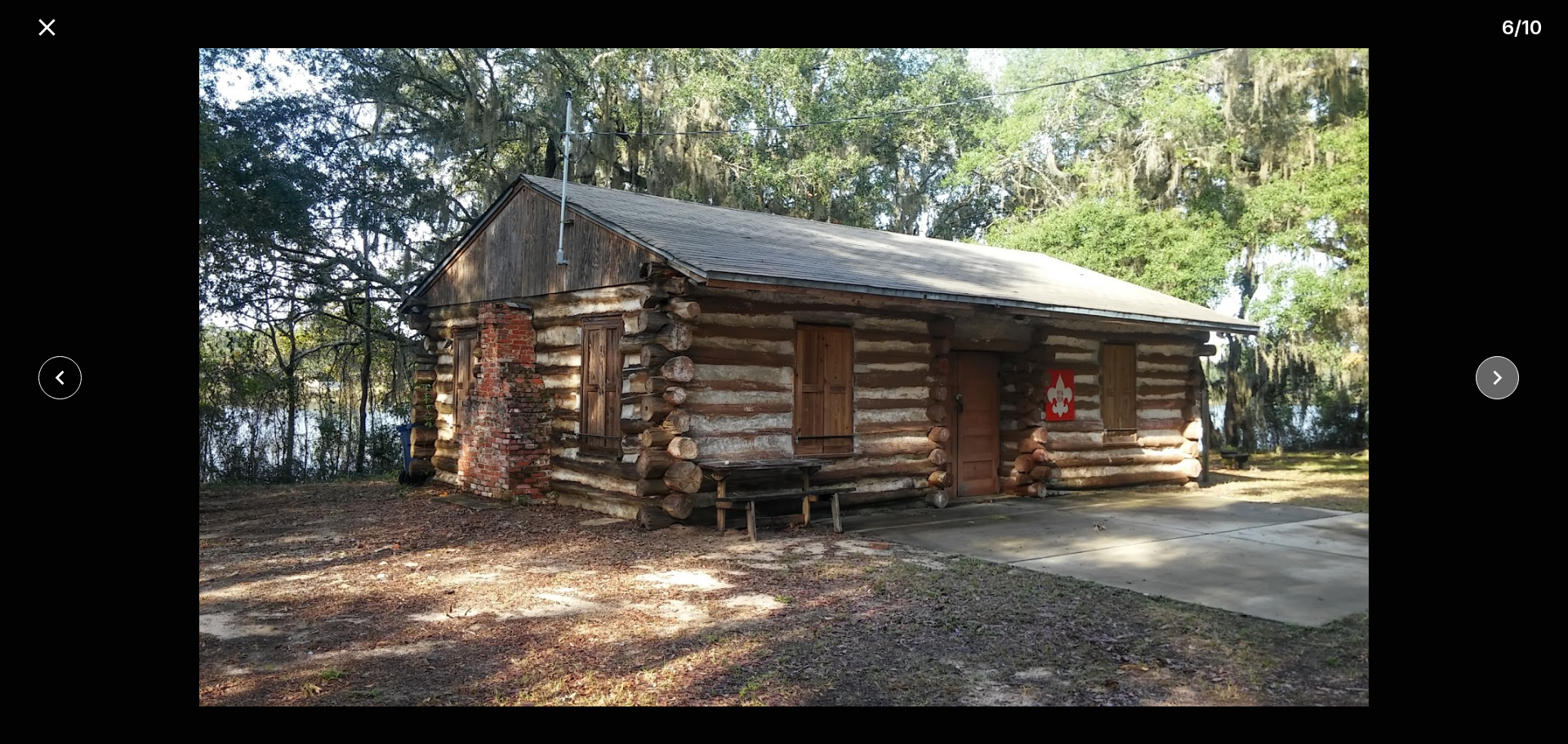
click at [1487, 378] on icon "close" at bounding box center [1497, 377] width 28 height 28
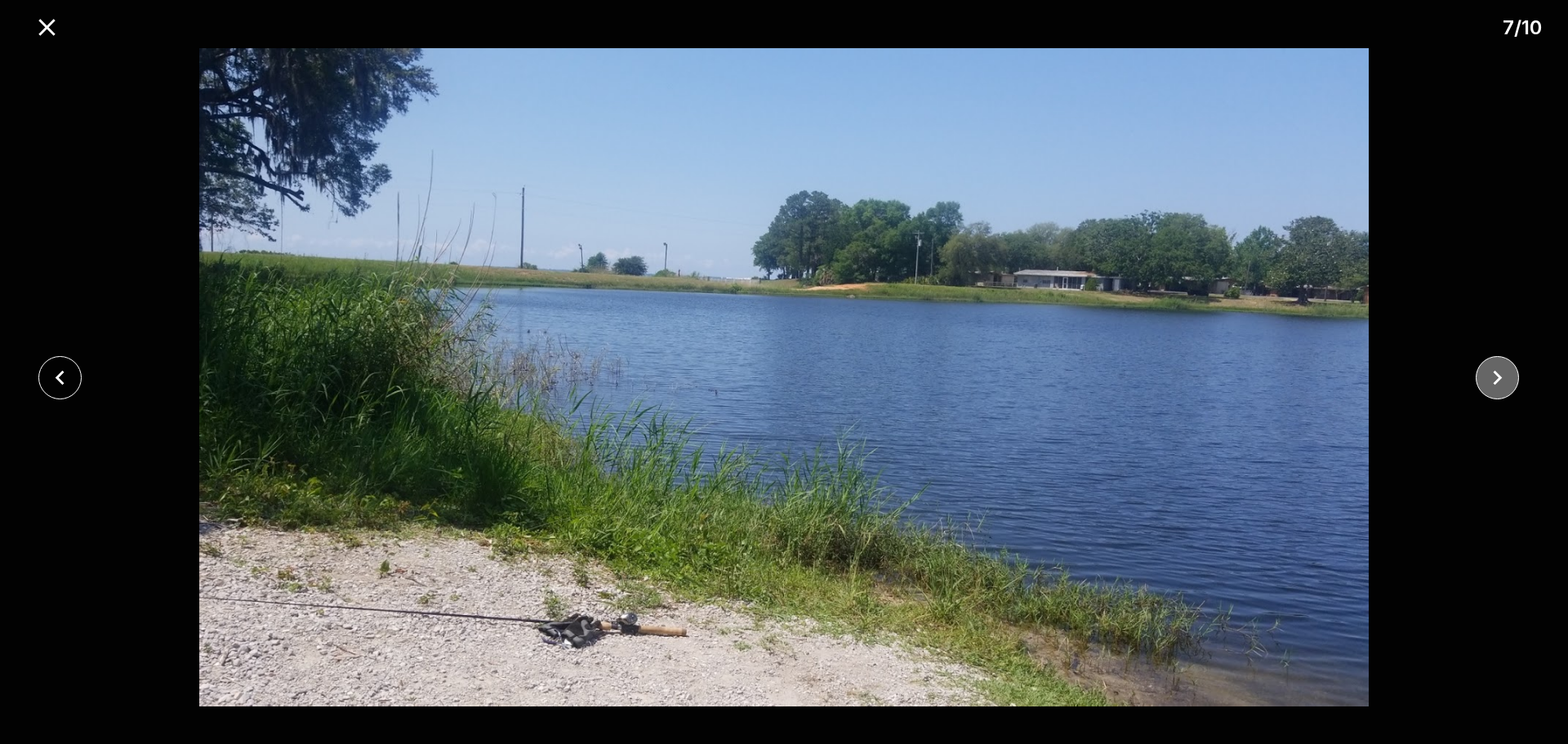
click at [1487, 378] on icon "close" at bounding box center [1497, 377] width 28 height 28
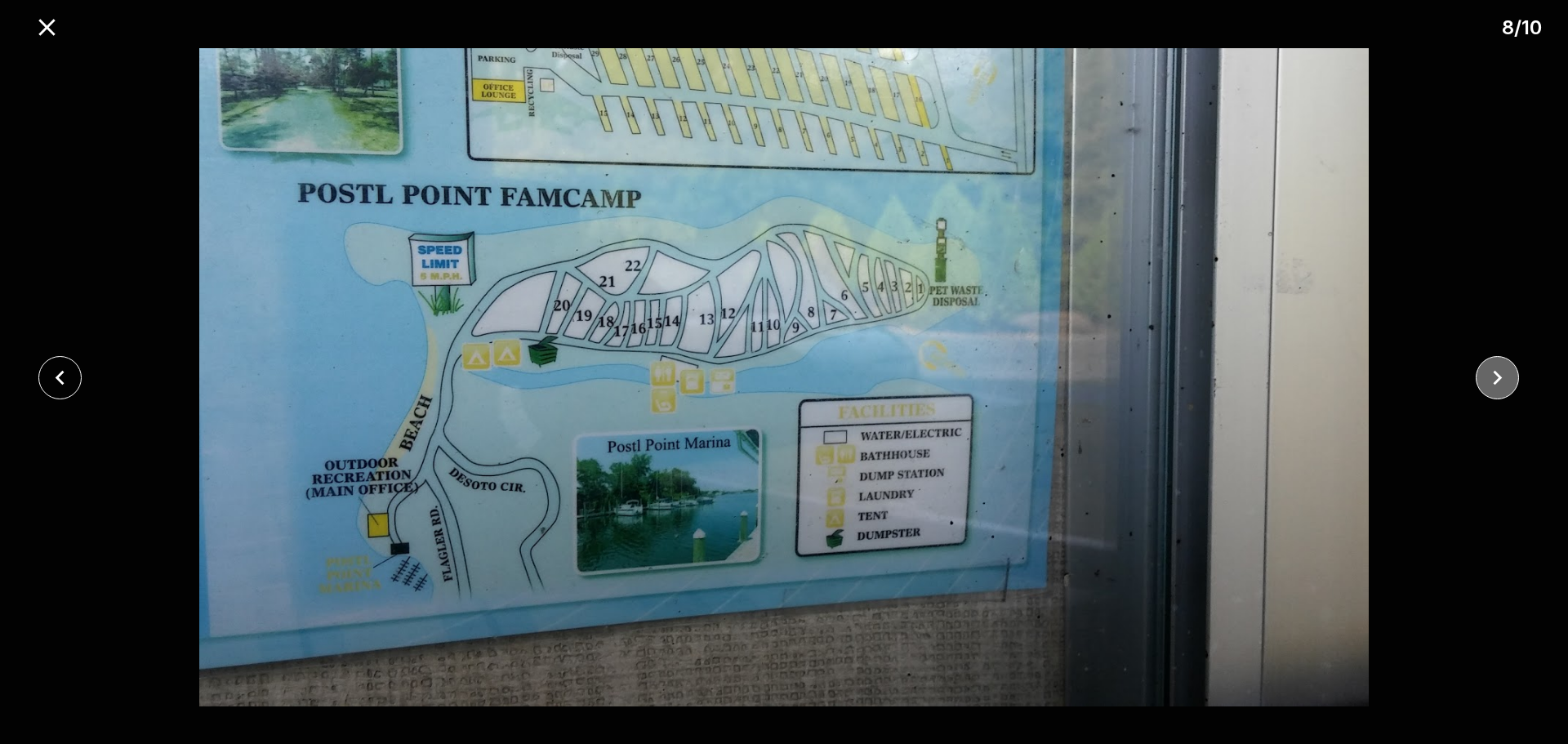
click at [1487, 378] on icon "close" at bounding box center [1497, 377] width 28 height 28
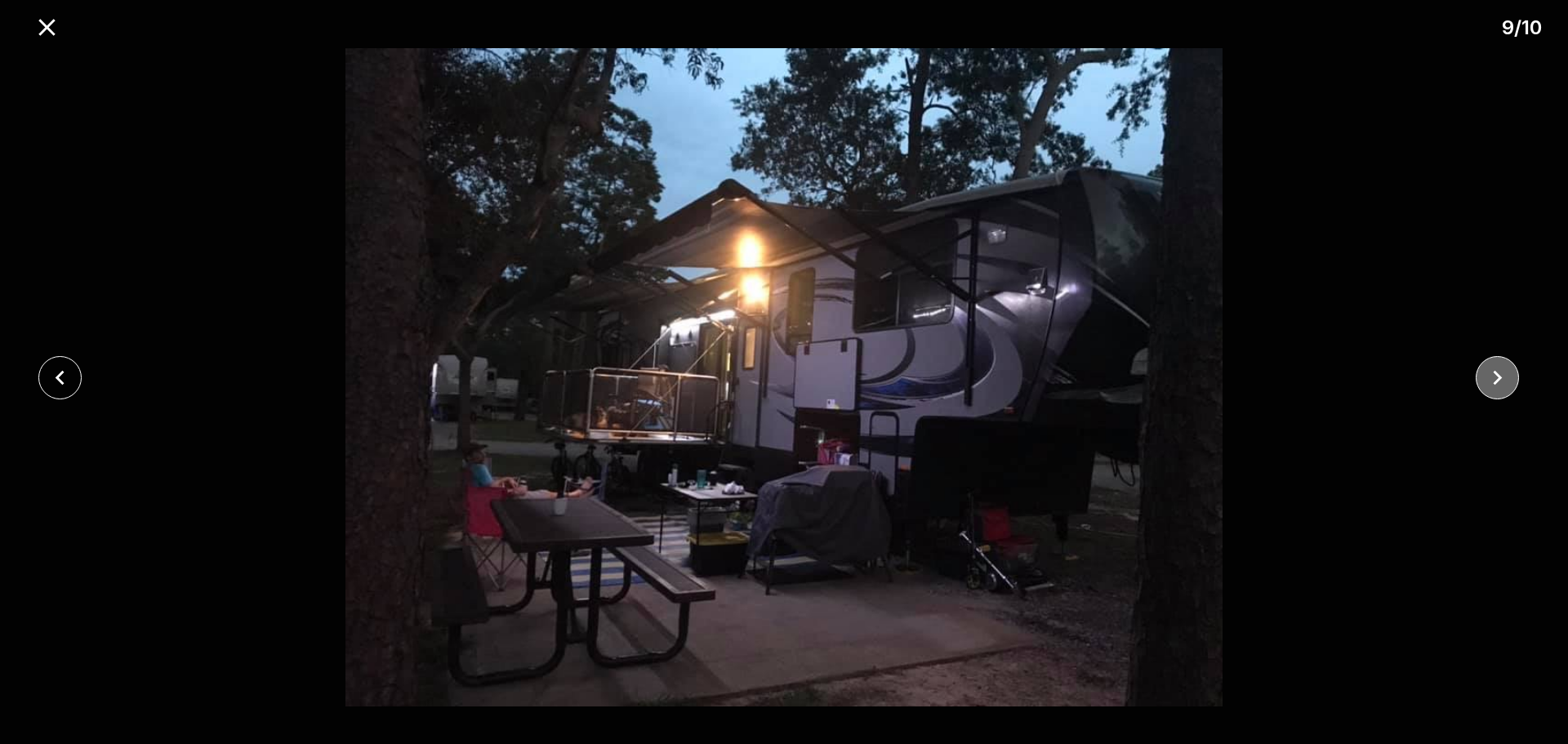
click at [1487, 378] on icon "close" at bounding box center [1497, 377] width 28 height 28
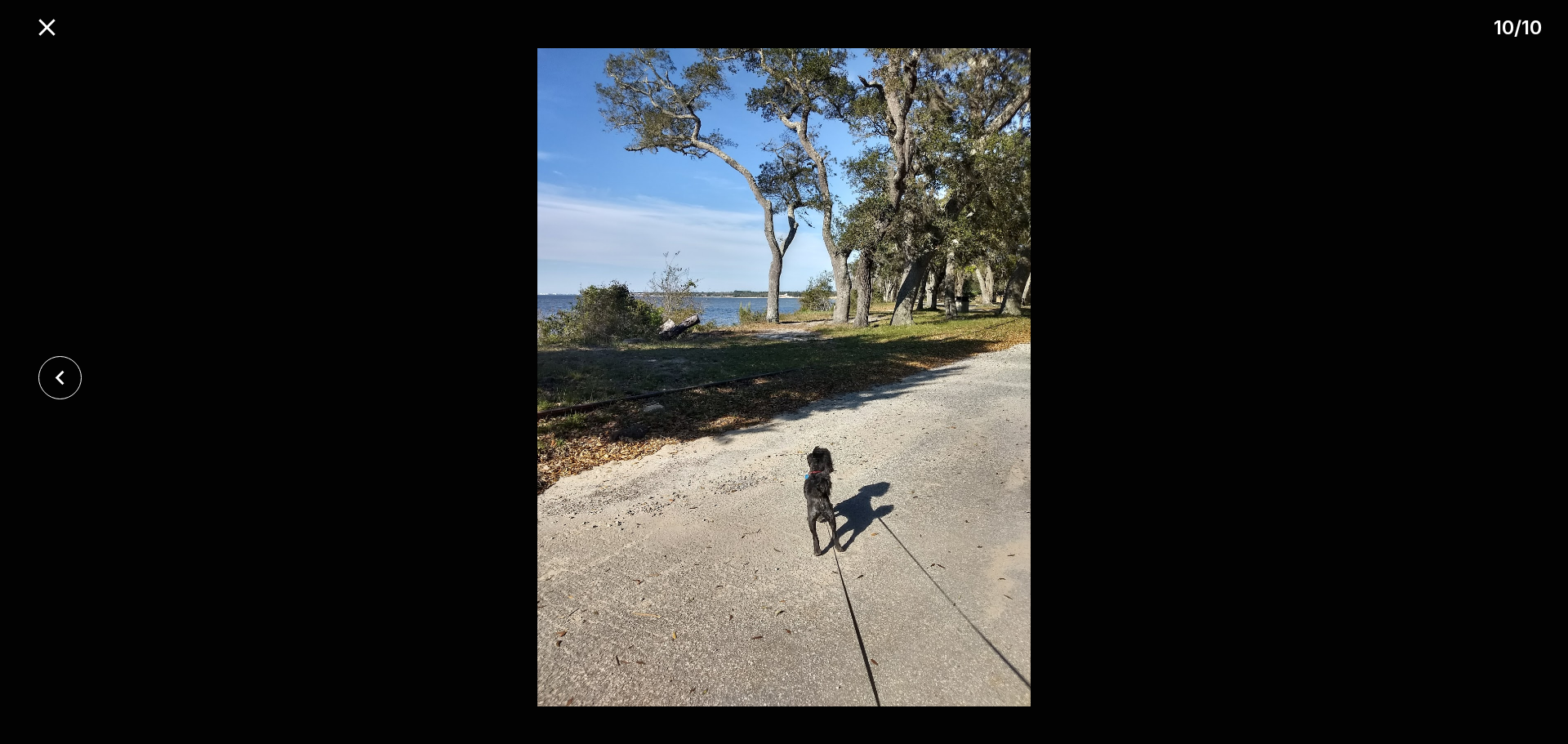
click at [1487, 378] on div at bounding box center [784, 377] width 1568 height 658
